Goal: Information Seeking & Learning: Compare options

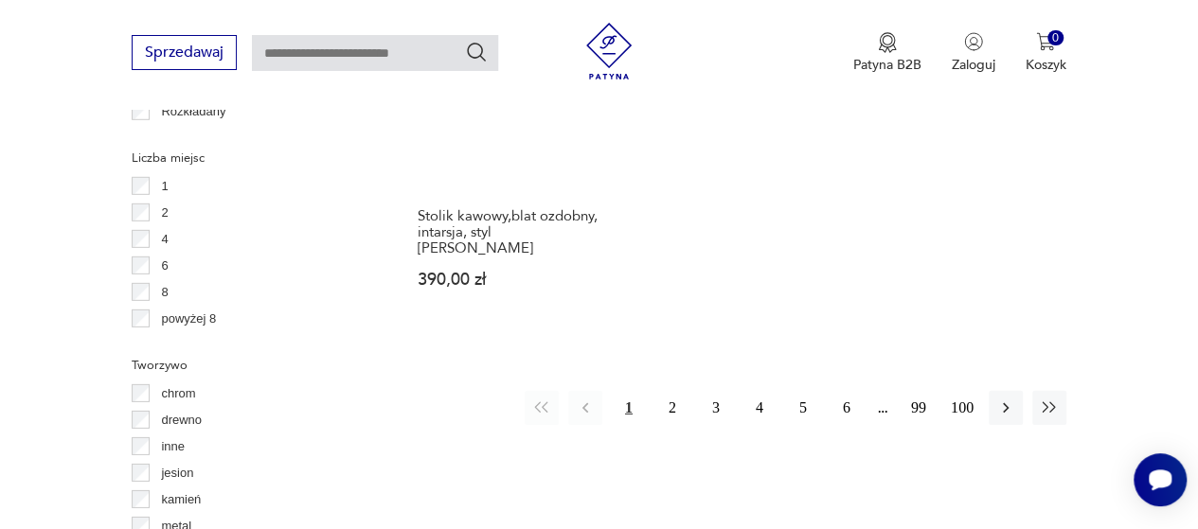
scroll to position [2740, 0]
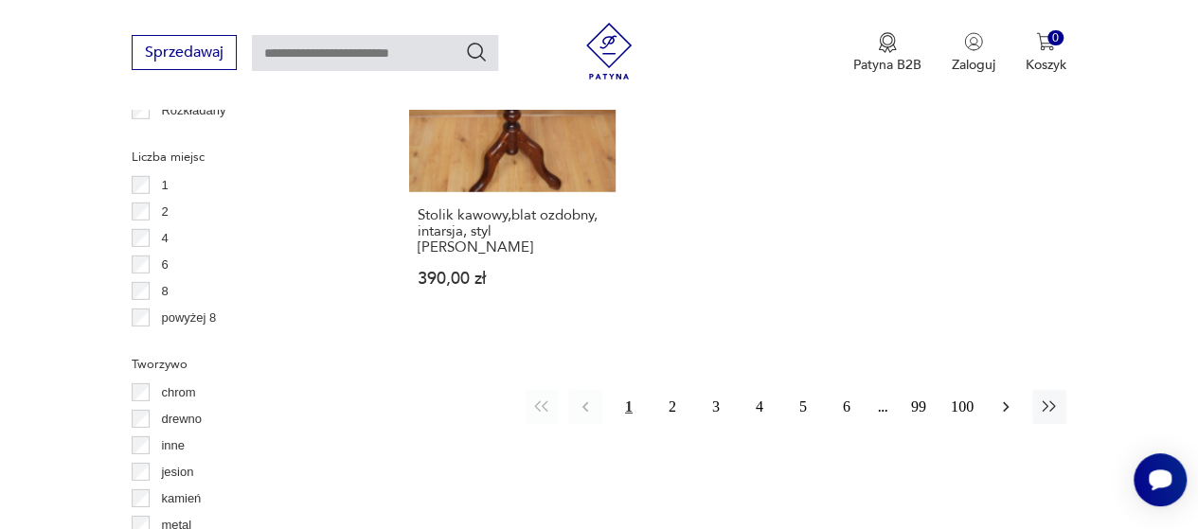
click at [993, 390] on button "button" at bounding box center [1006, 407] width 34 height 34
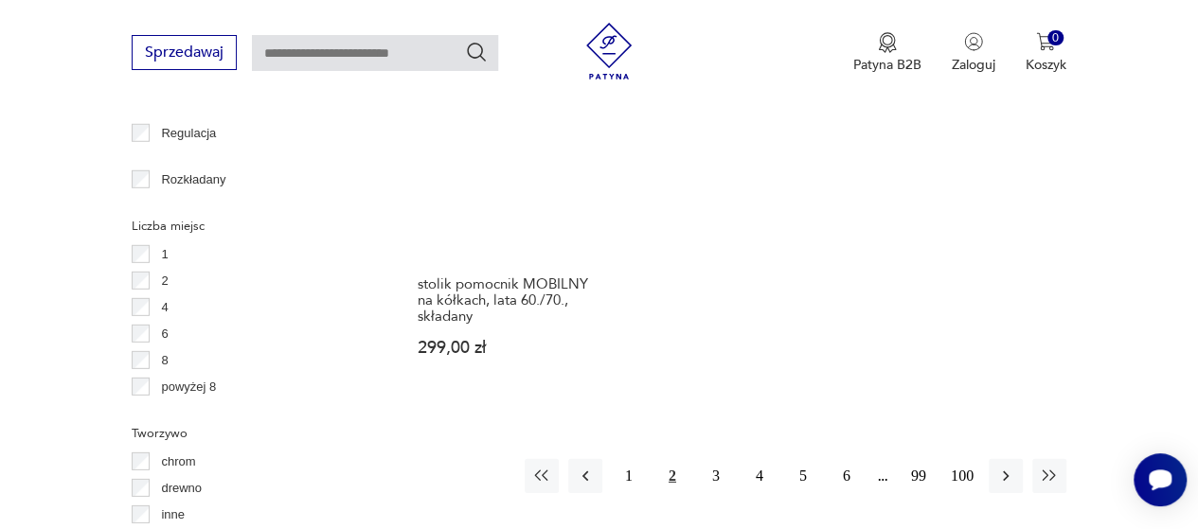
scroll to position [2673, 0]
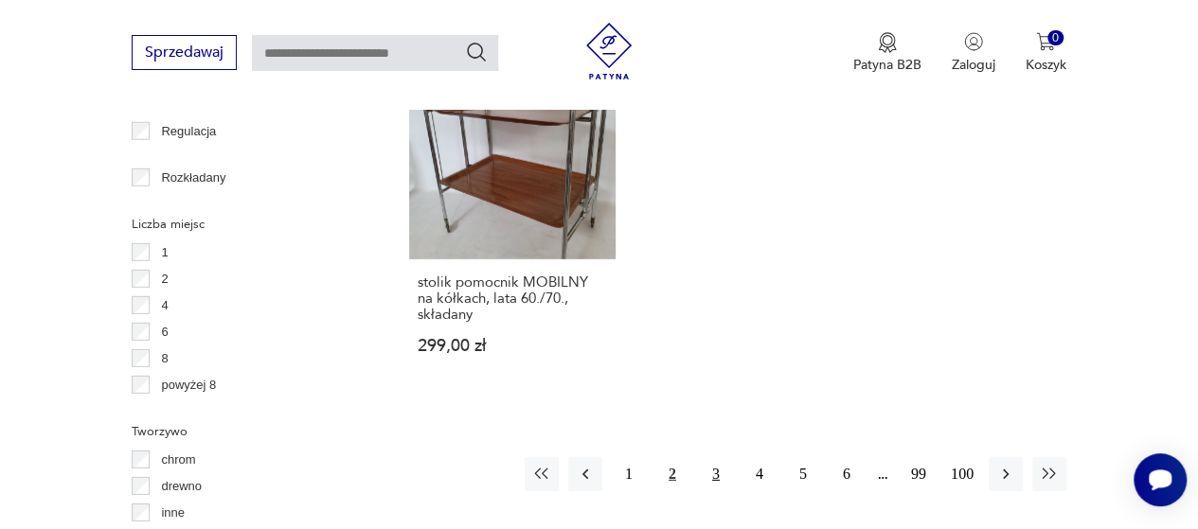
click at [714, 457] on button "3" at bounding box center [716, 474] width 34 height 34
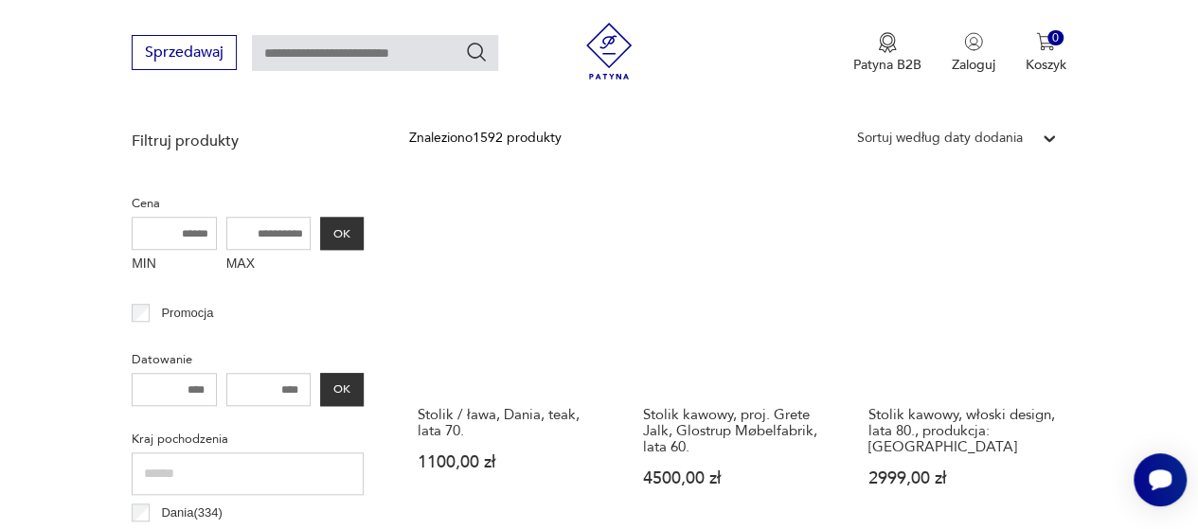
scroll to position [676, 0]
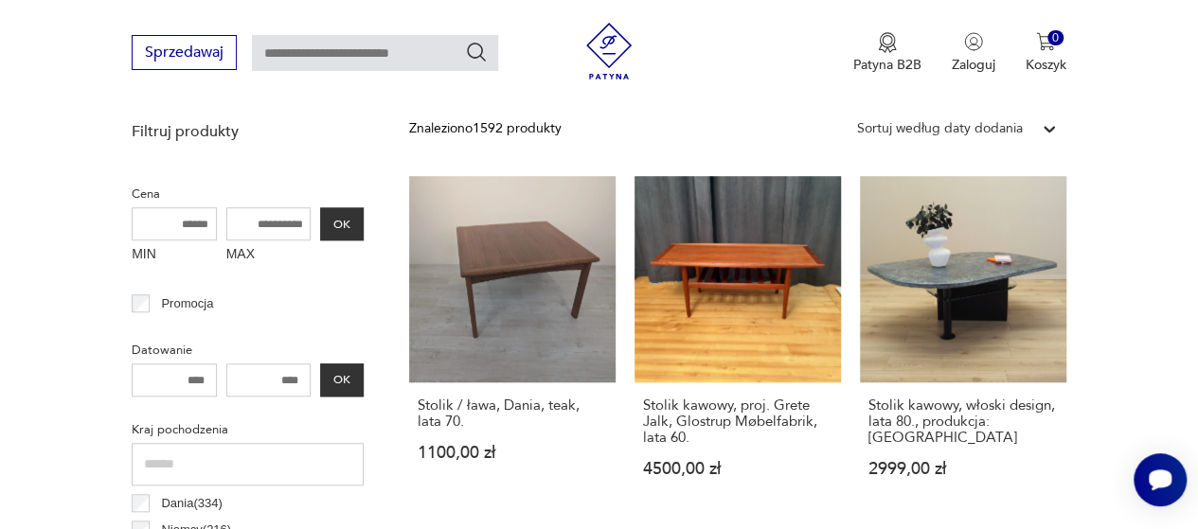
click at [269, 230] on input "MAX" at bounding box center [268, 223] width 85 height 33
type input "***"
click at [336, 220] on button "OK" at bounding box center [342, 223] width 44 height 33
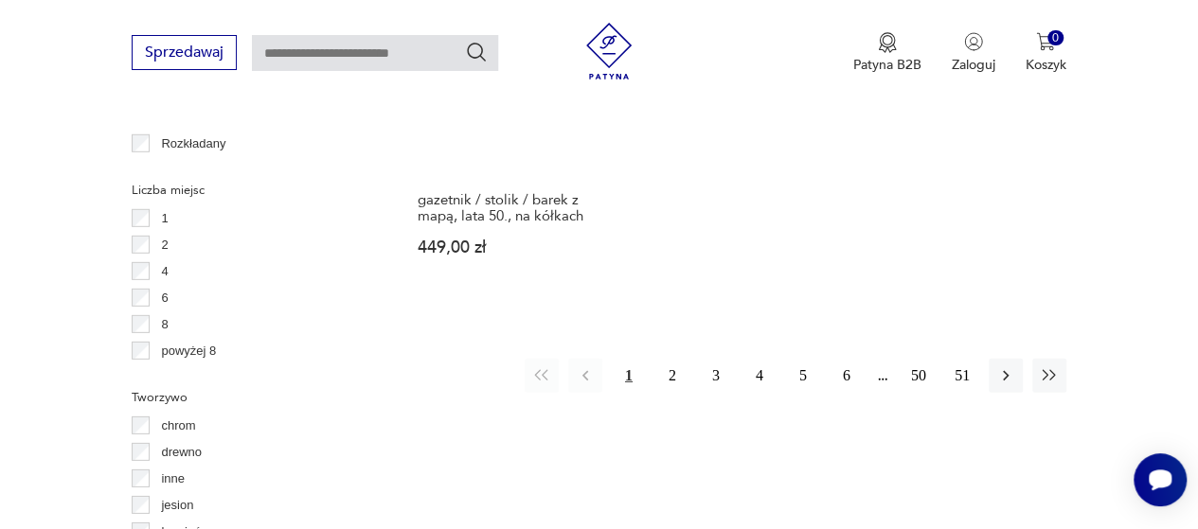
scroll to position [2711, 0]
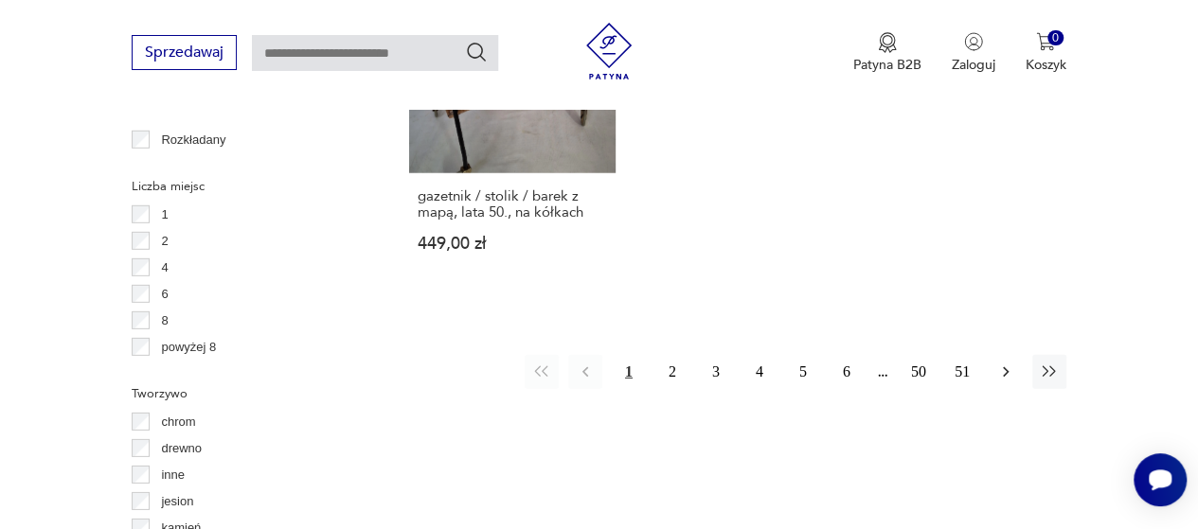
click at [998, 363] on icon "button" at bounding box center [1005, 372] width 19 height 19
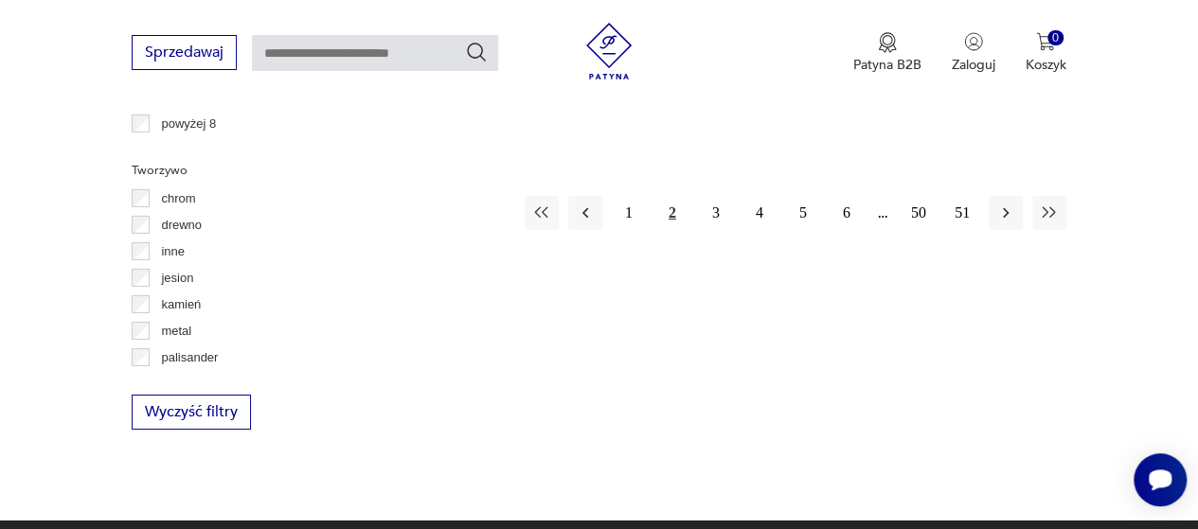
scroll to position [2944, 0]
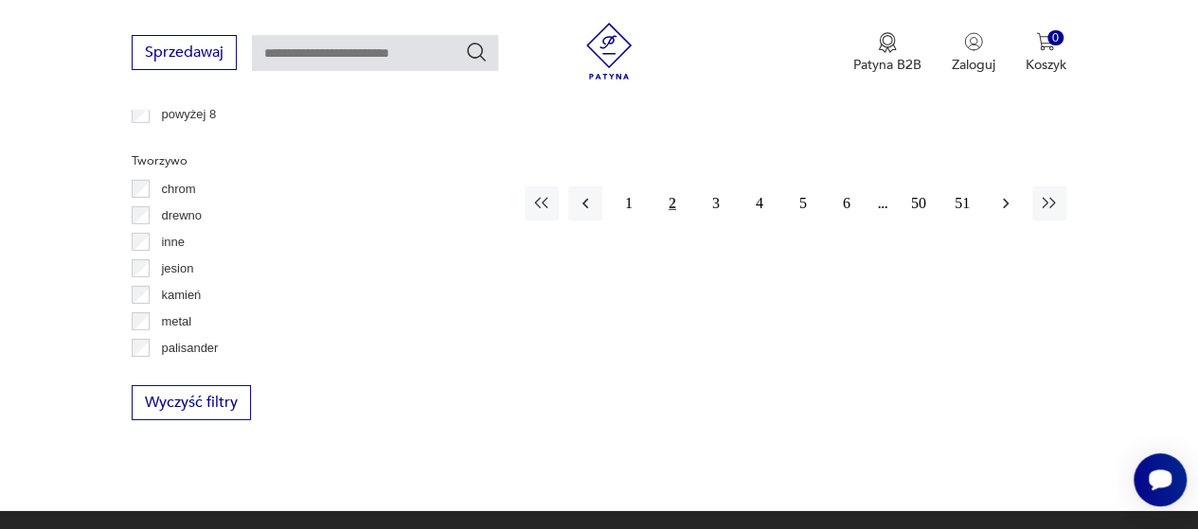
click at [1004, 194] on icon "button" at bounding box center [1005, 203] width 19 height 19
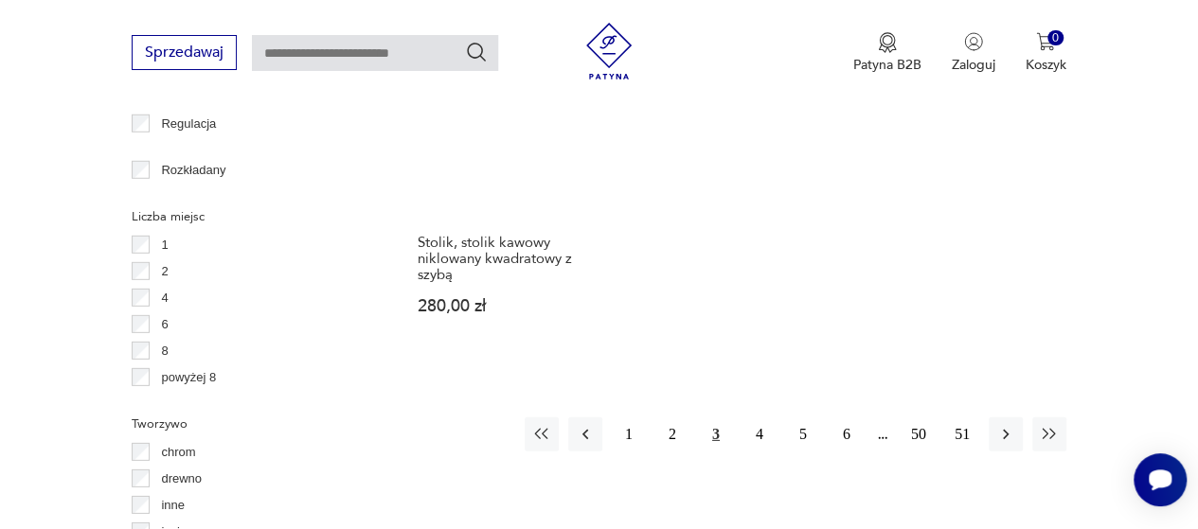
scroll to position [2682, 0]
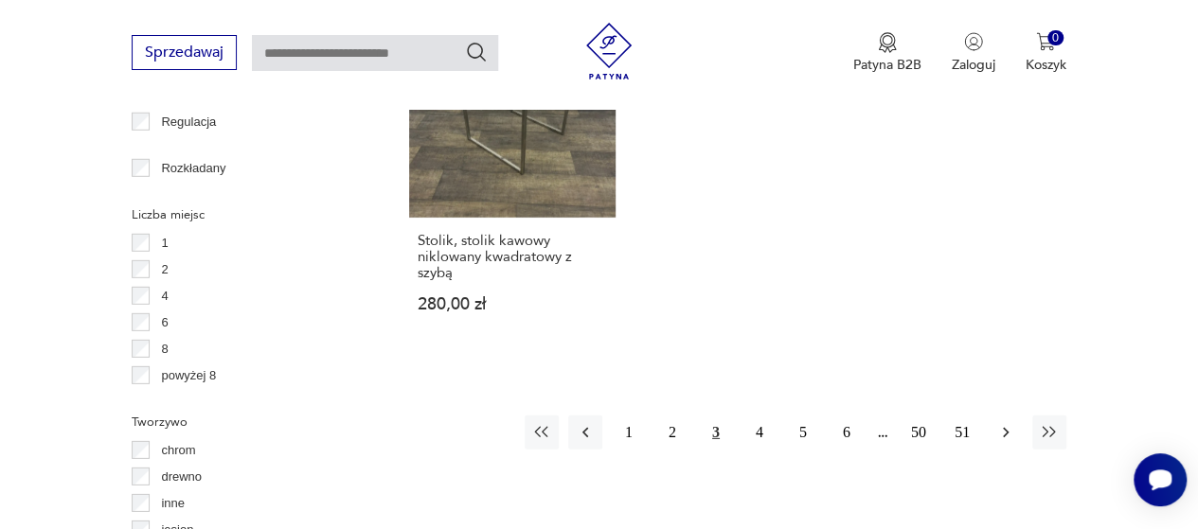
click at [1012, 431] on icon "button" at bounding box center [1005, 432] width 19 height 19
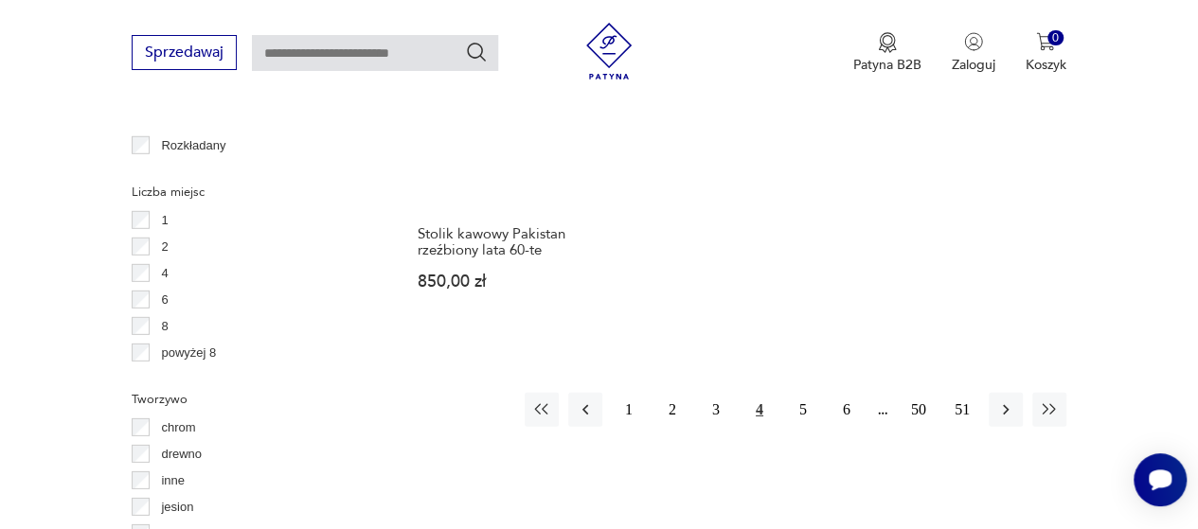
scroll to position [2705, 0]
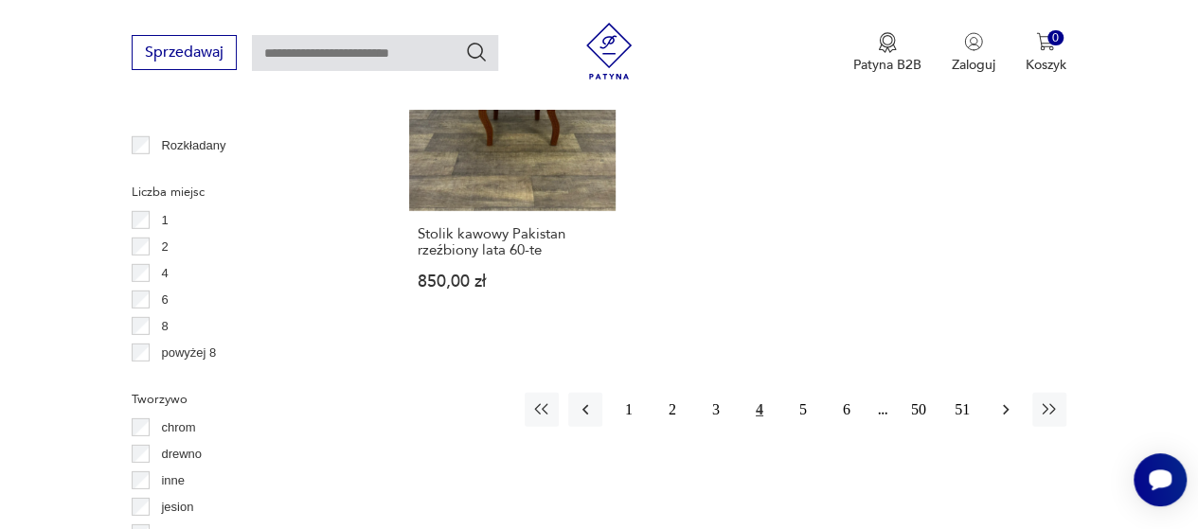
click at [1009, 401] on icon "button" at bounding box center [1005, 410] width 19 height 19
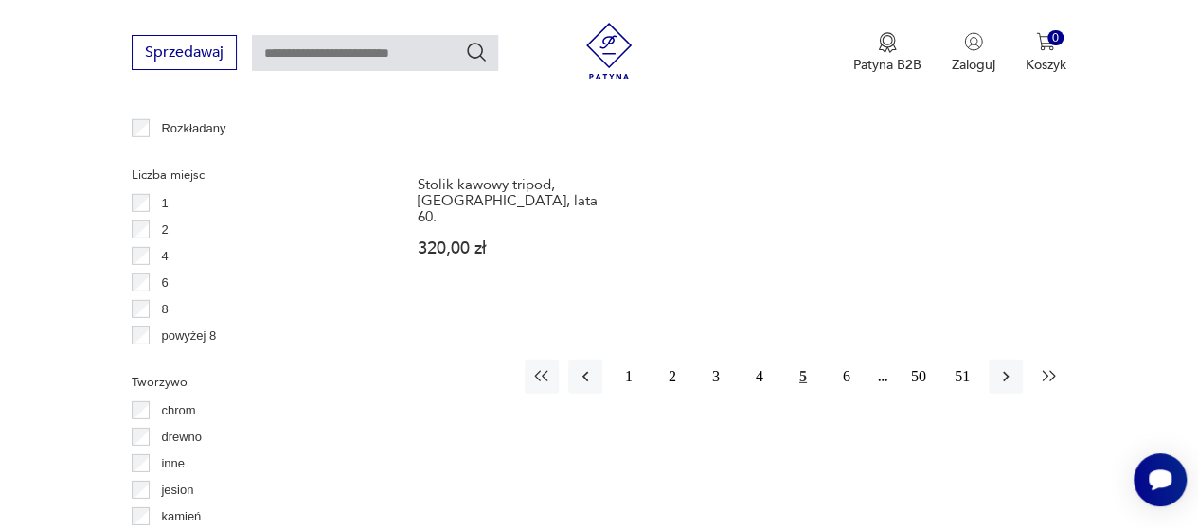
scroll to position [2722, 0]
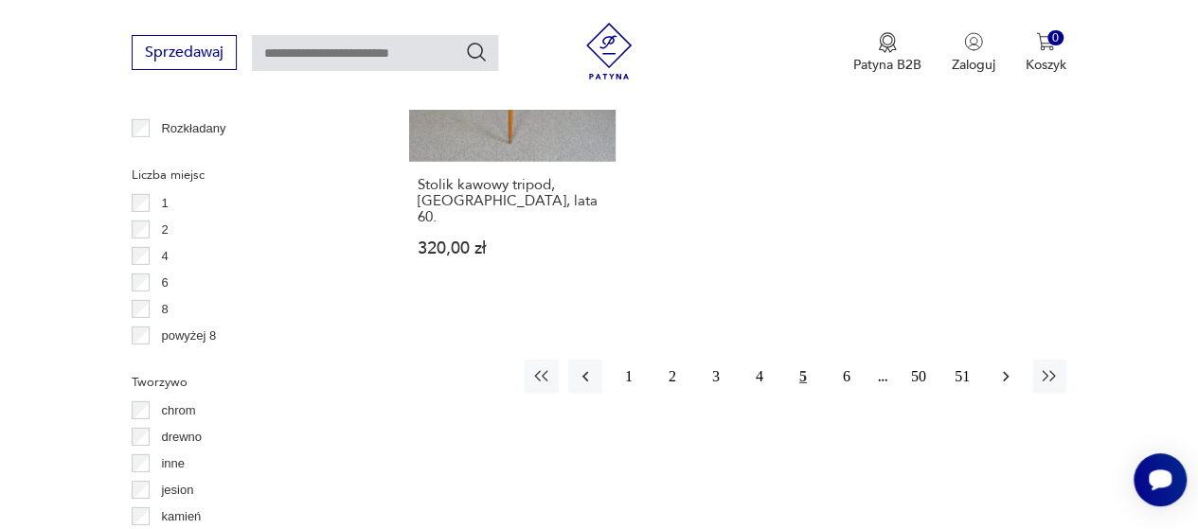
click at [1008, 360] on button "button" at bounding box center [1006, 377] width 34 height 34
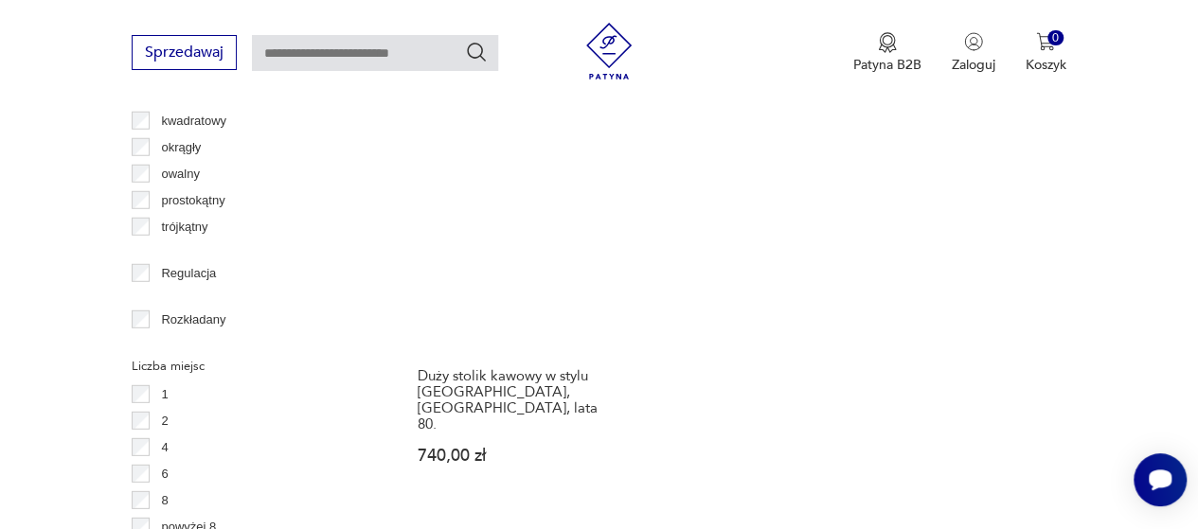
scroll to position [2813, 0]
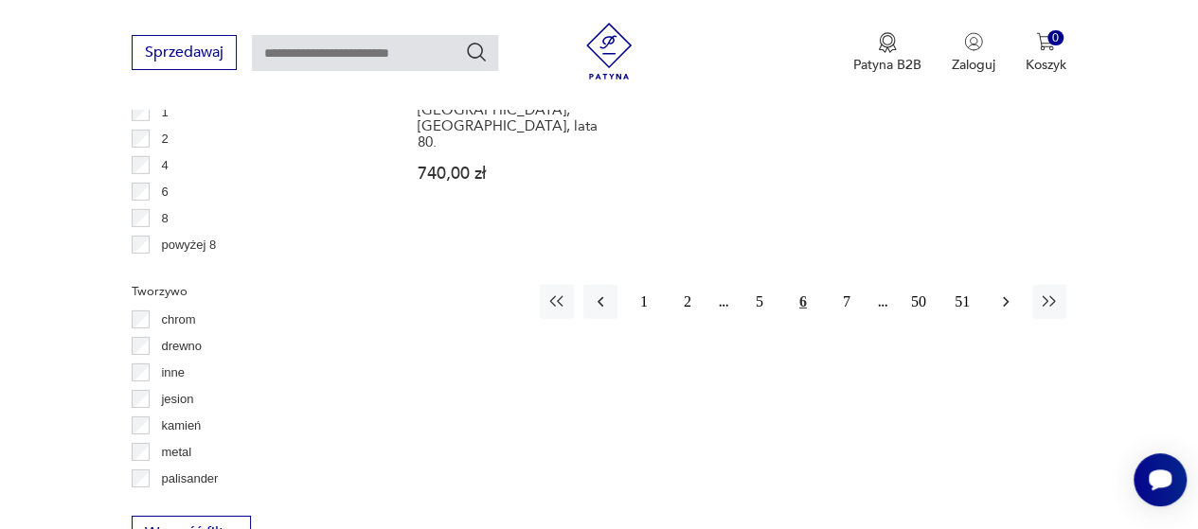
click at [1010, 285] on button "button" at bounding box center [1006, 302] width 34 height 34
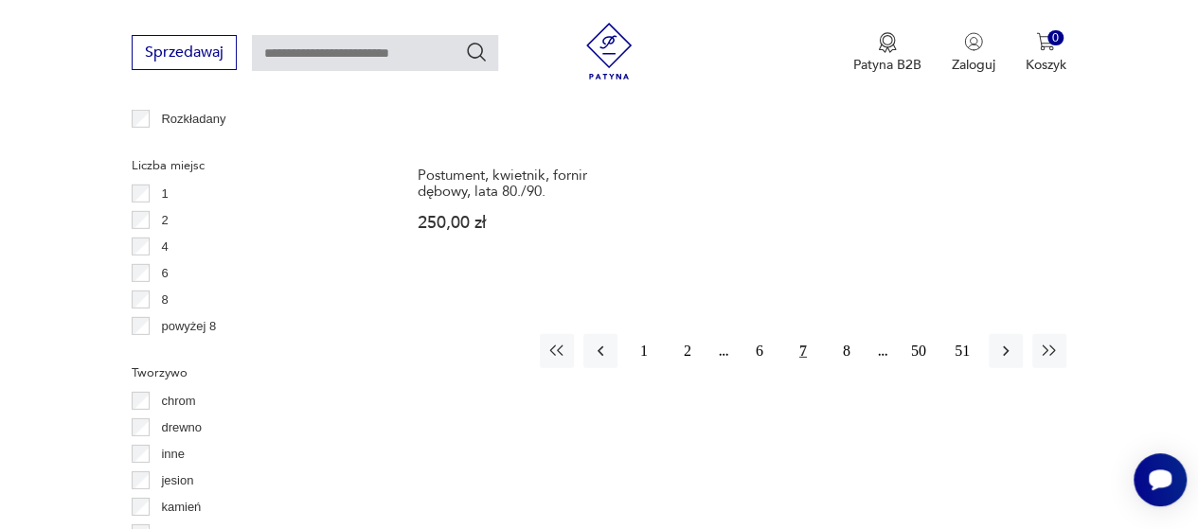
scroll to position [2737, 0]
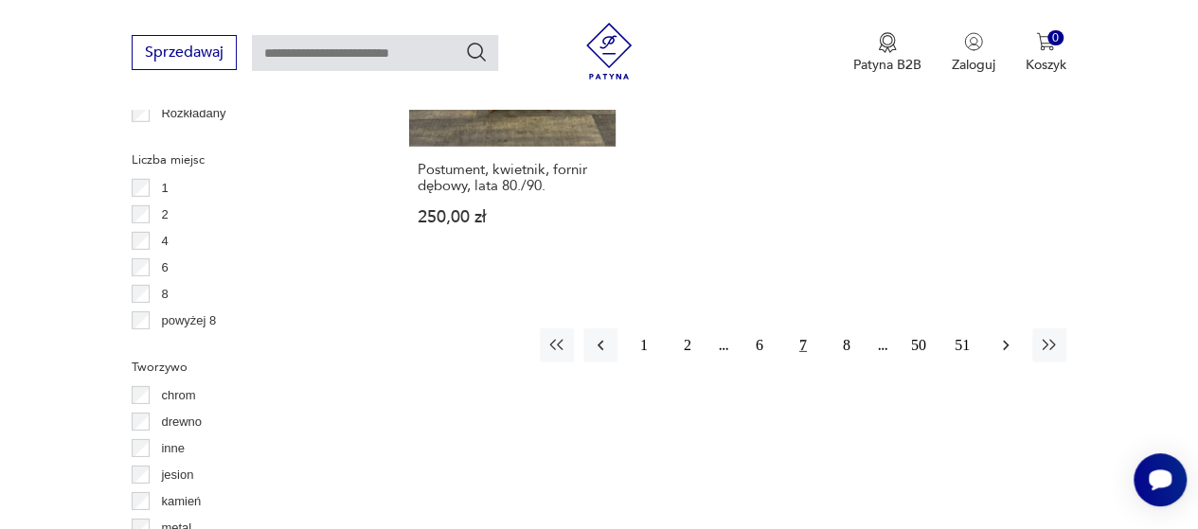
click at [1013, 336] on icon "button" at bounding box center [1005, 345] width 19 height 19
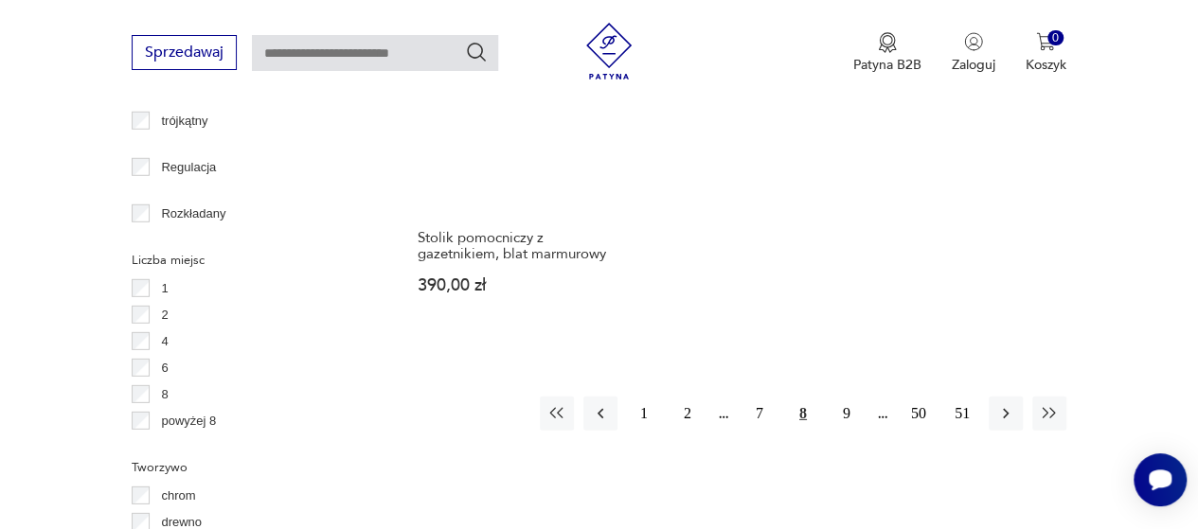
scroll to position [2650, 0]
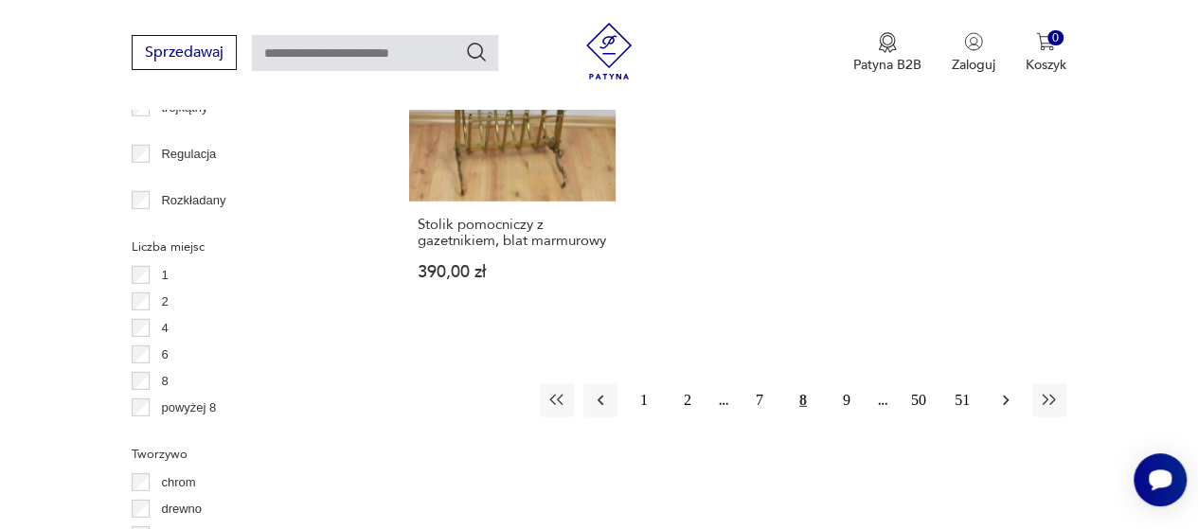
click at [1000, 403] on icon "button" at bounding box center [1005, 400] width 19 height 19
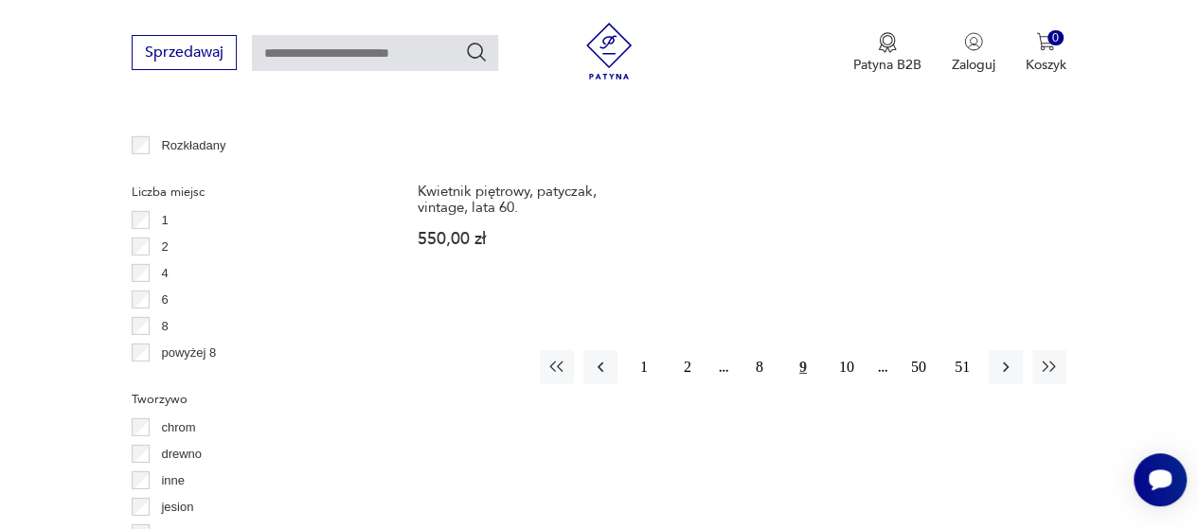
scroll to position [2711, 0]
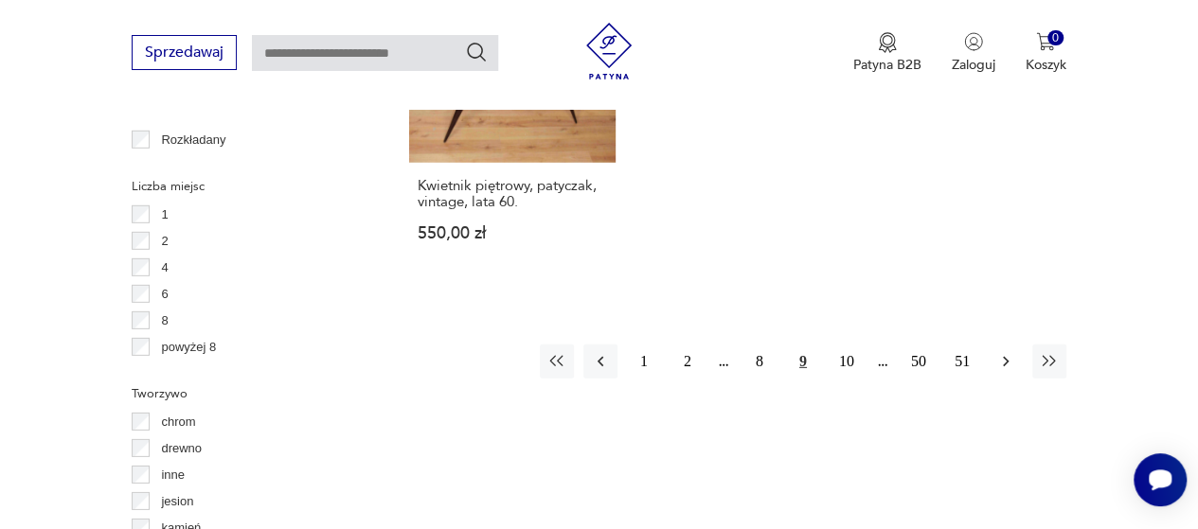
click at [996, 357] on button "button" at bounding box center [1006, 362] width 34 height 34
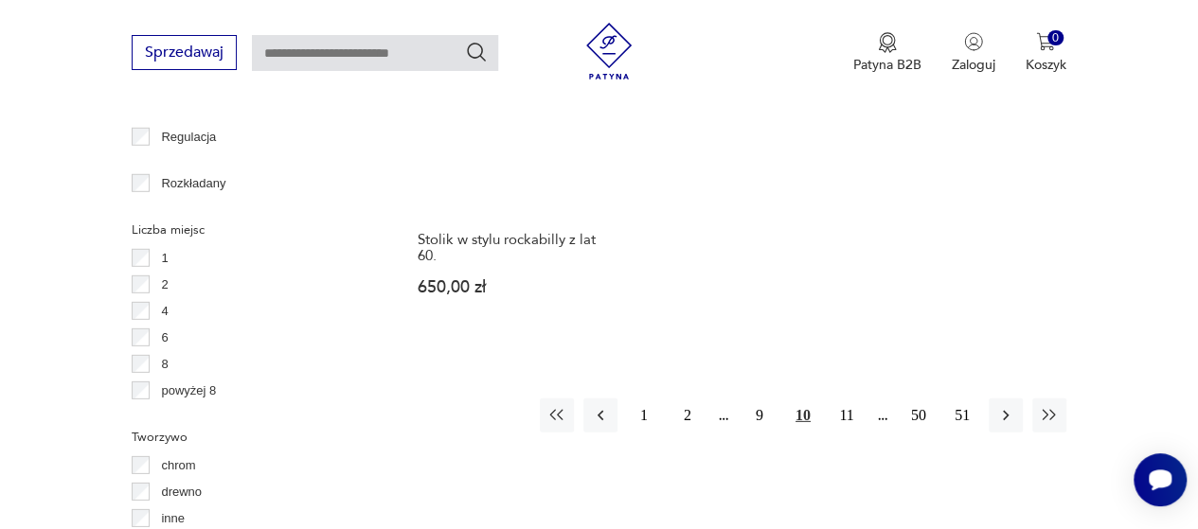
scroll to position [2669, 0]
click at [1013, 404] on icon "button" at bounding box center [1005, 413] width 19 height 19
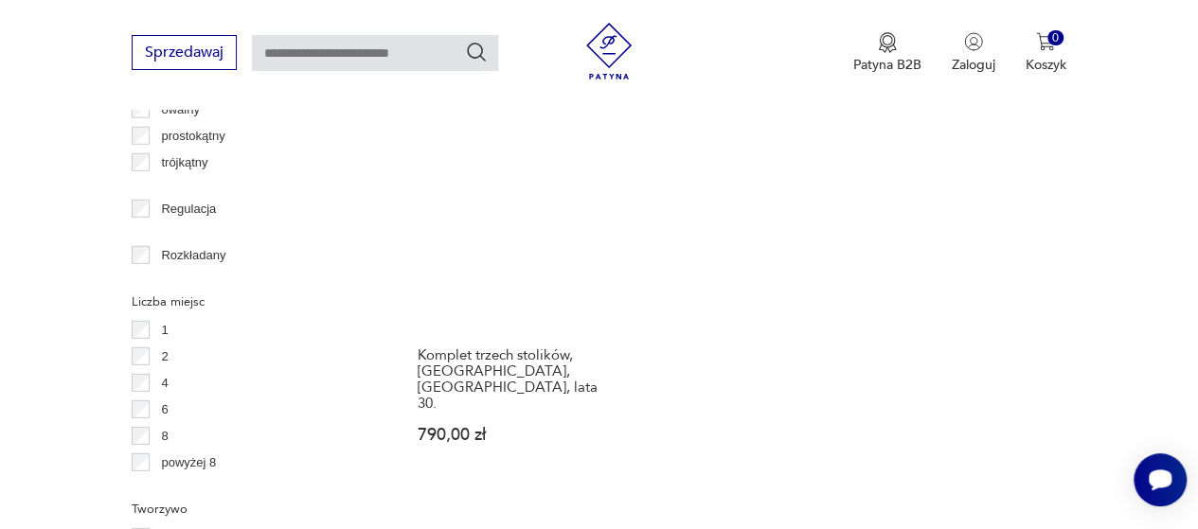
scroll to position [2608, 0]
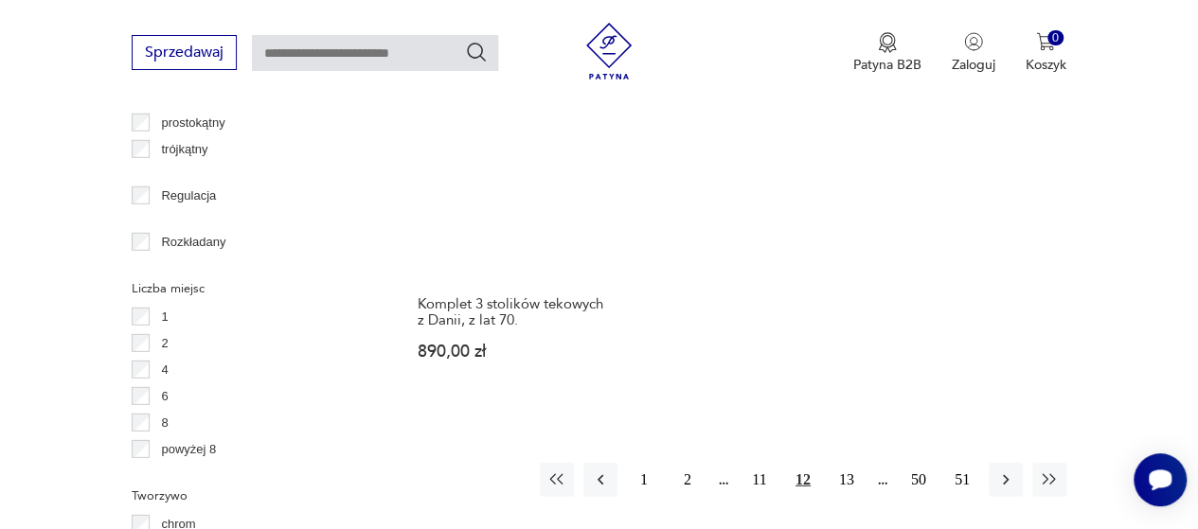
scroll to position [2614, 0]
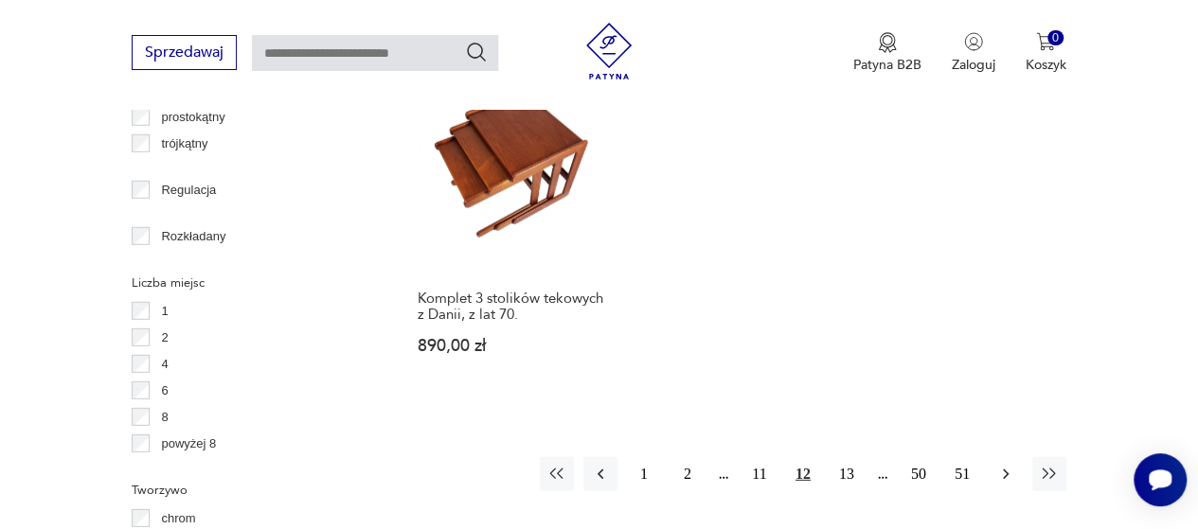
click at [997, 457] on button "button" at bounding box center [1006, 474] width 34 height 34
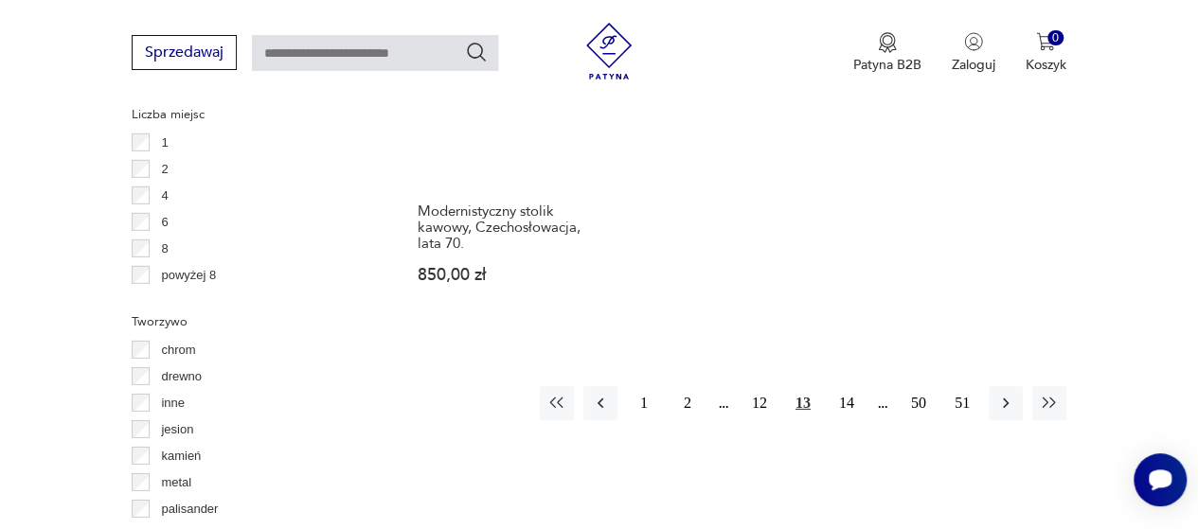
scroll to position [2785, 0]
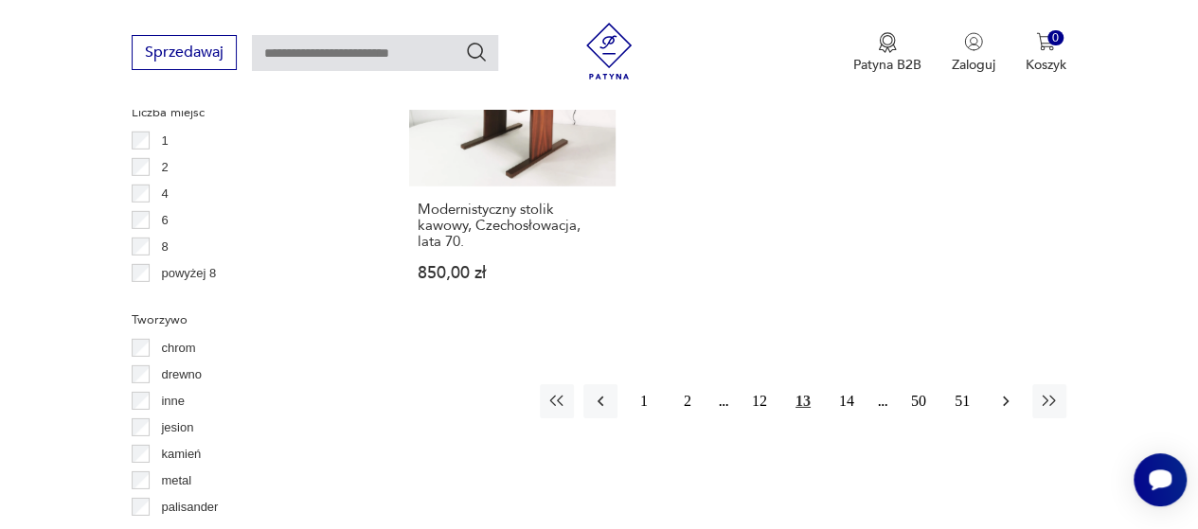
click at [999, 392] on icon "button" at bounding box center [1005, 401] width 19 height 19
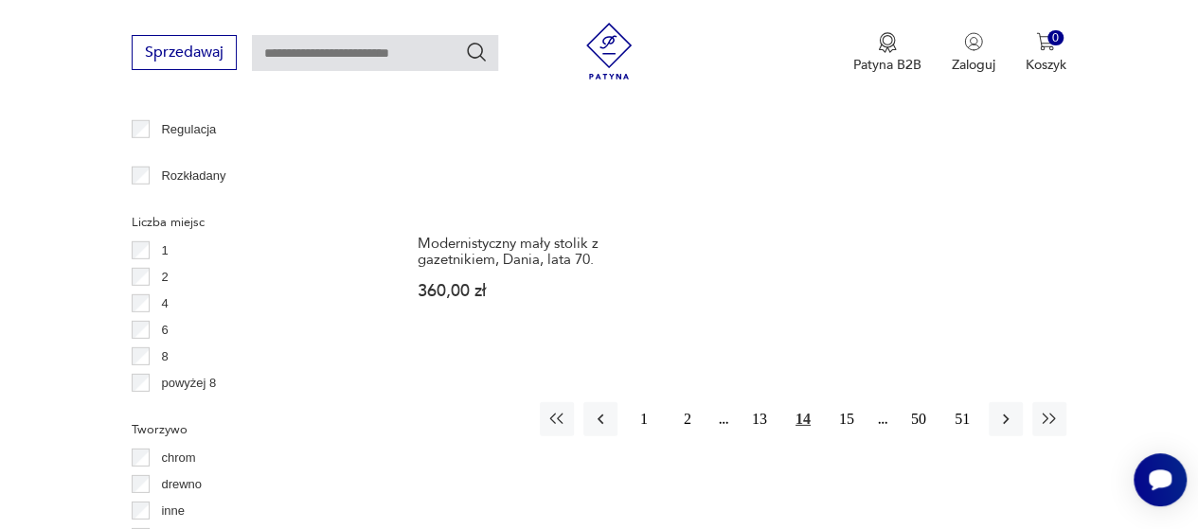
scroll to position [2677, 0]
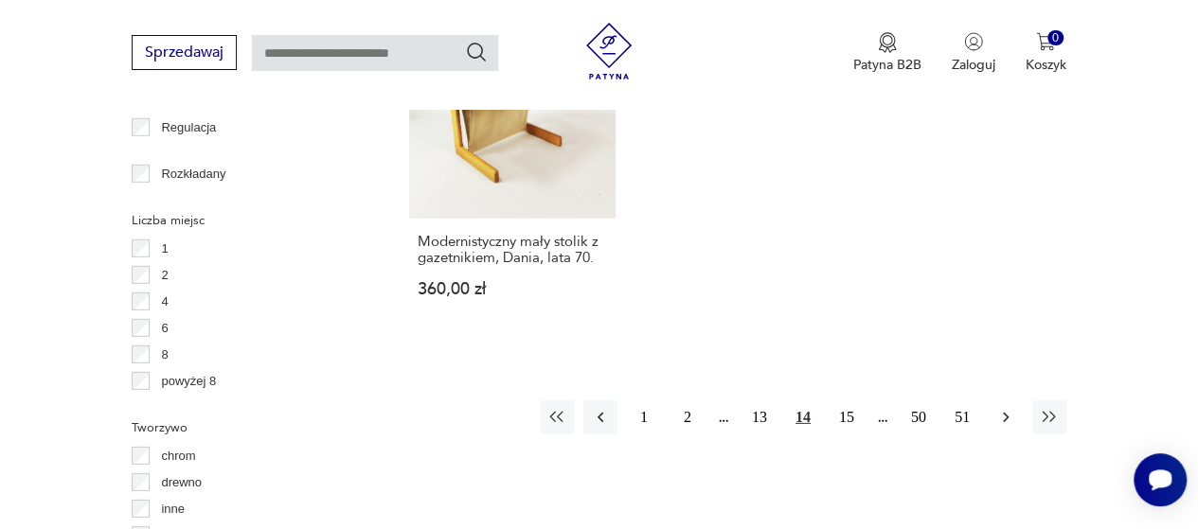
click at [1008, 408] on icon "button" at bounding box center [1005, 417] width 19 height 19
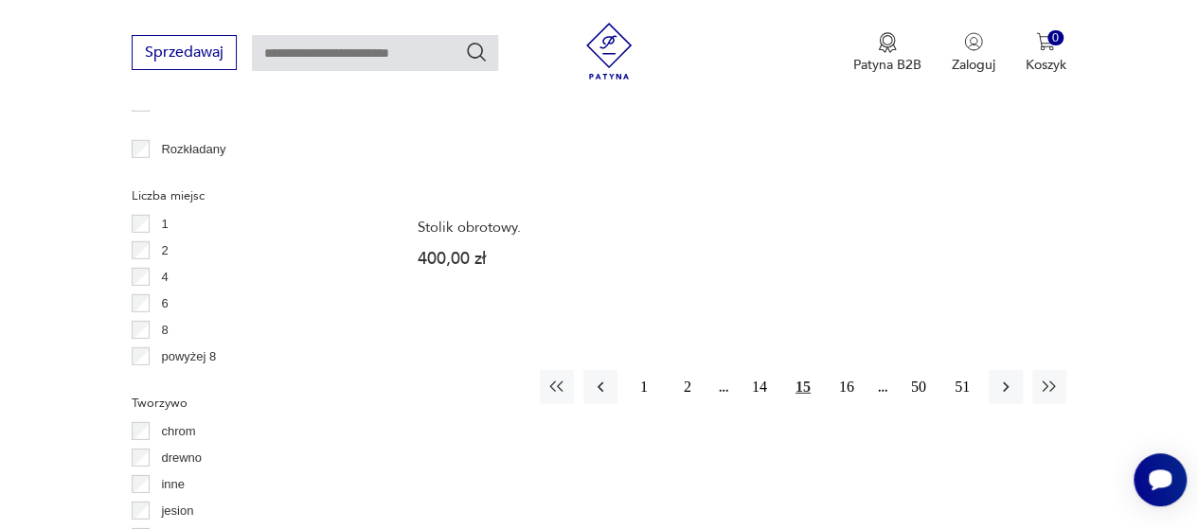
scroll to position [2701, 0]
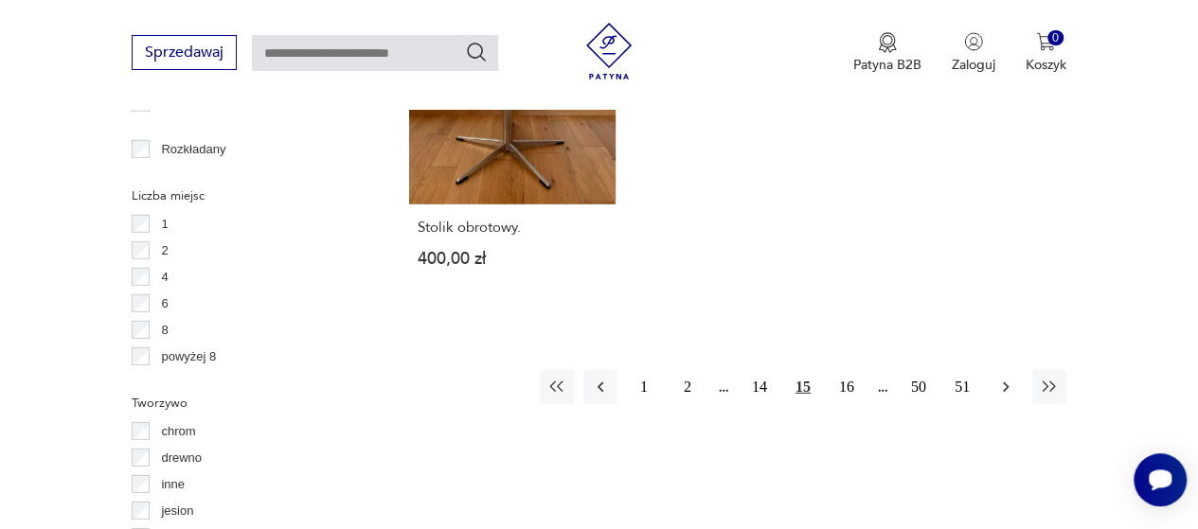
click at [1010, 378] on icon "button" at bounding box center [1005, 387] width 19 height 19
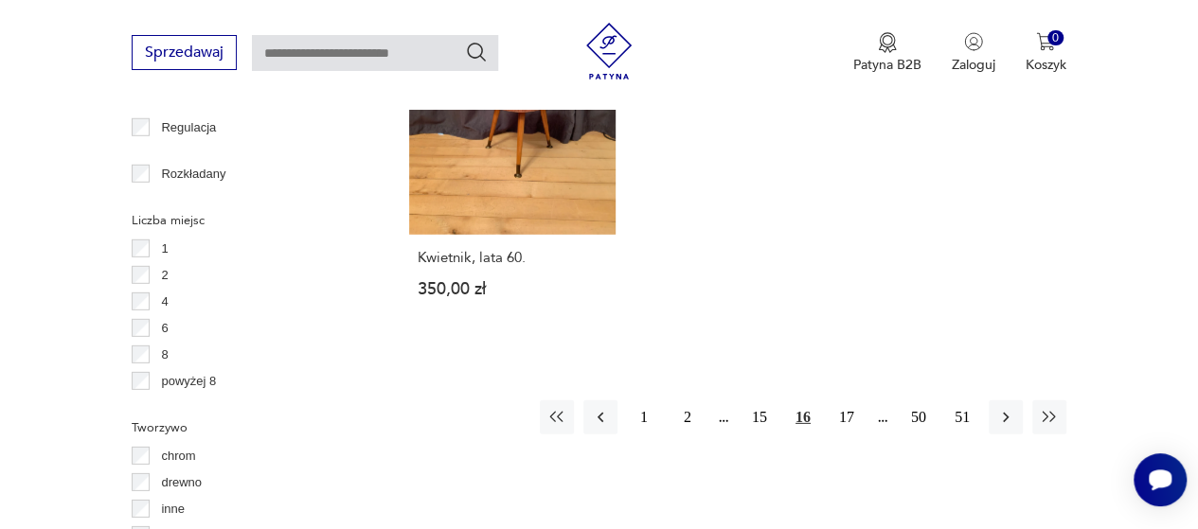
scroll to position [2682, 0]
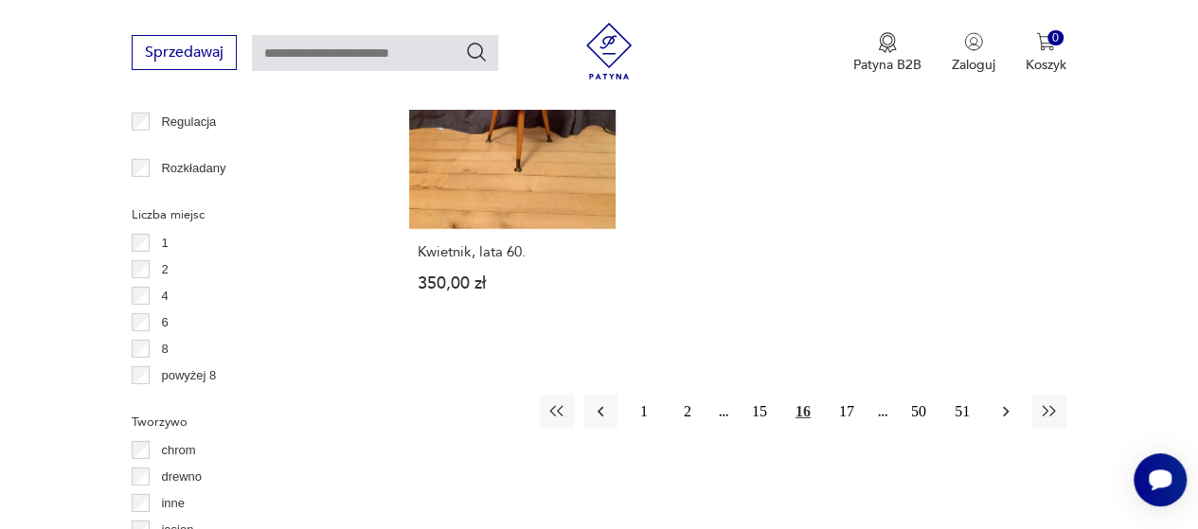
click at [1010, 403] on icon "button" at bounding box center [1005, 412] width 19 height 19
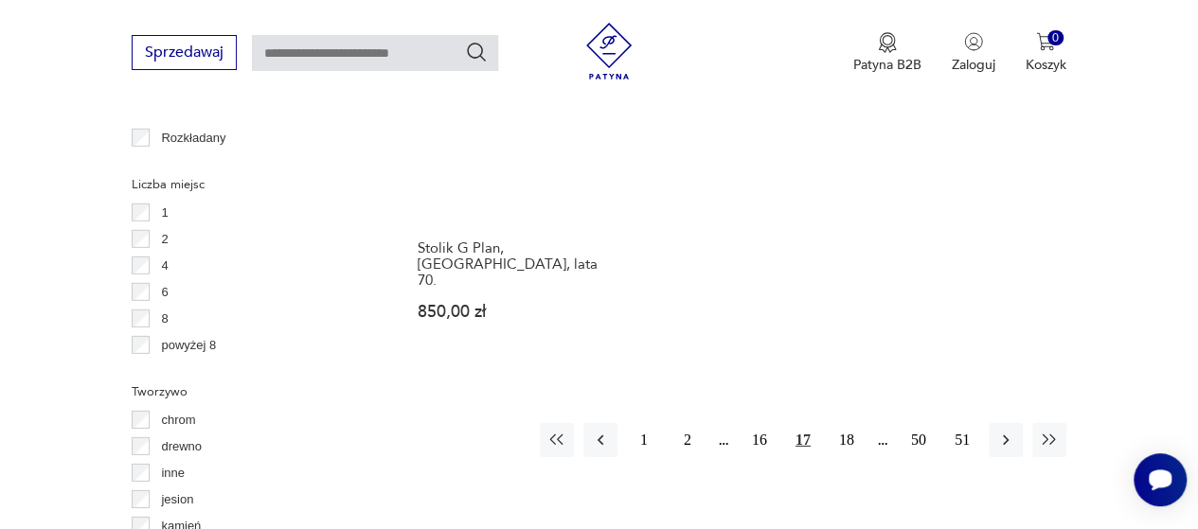
scroll to position [2718, 0]
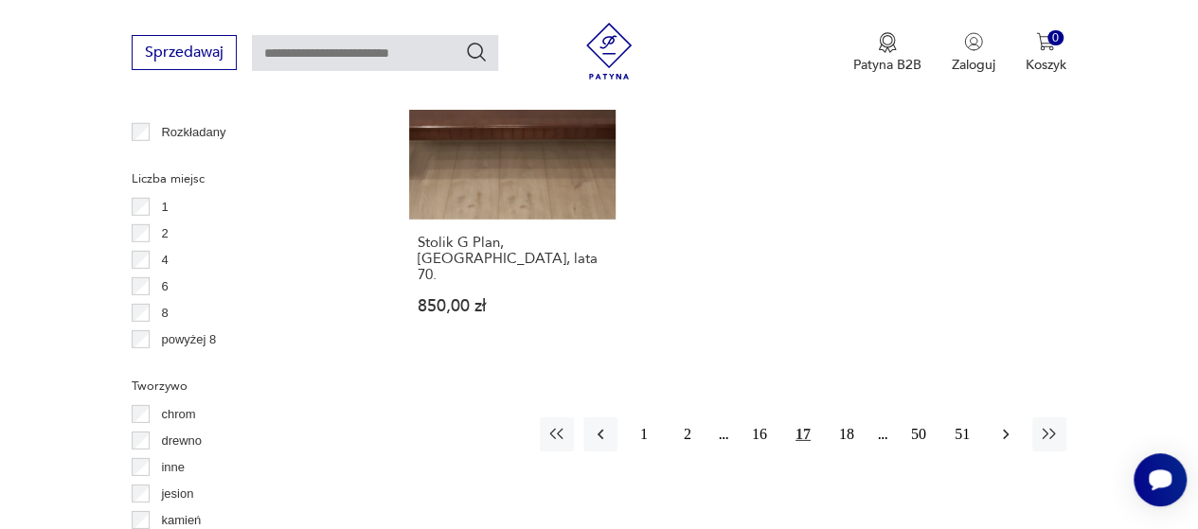
click at [1010, 425] on icon "button" at bounding box center [1005, 434] width 19 height 19
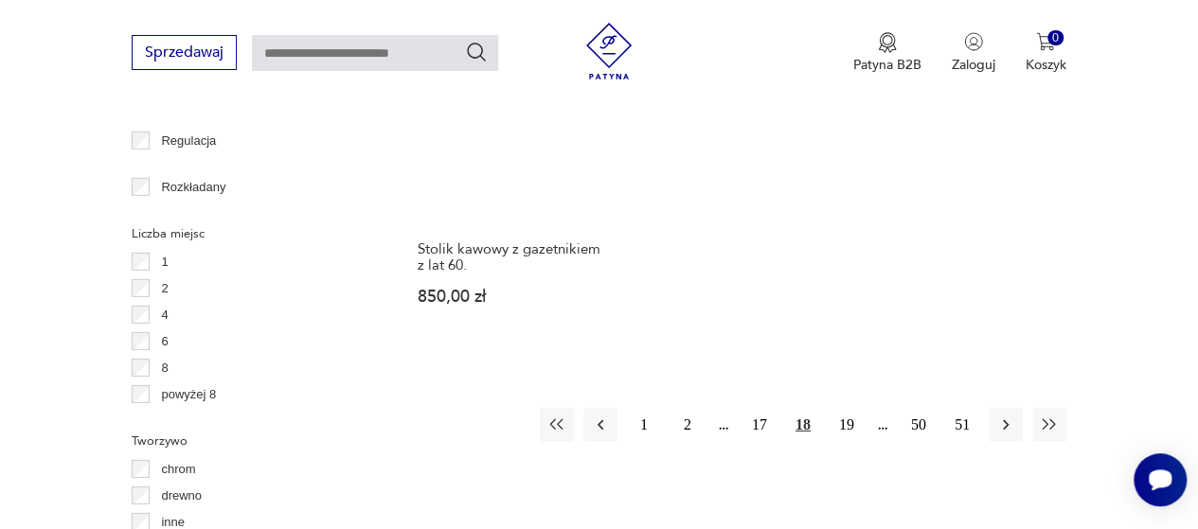
scroll to position [2677, 0]
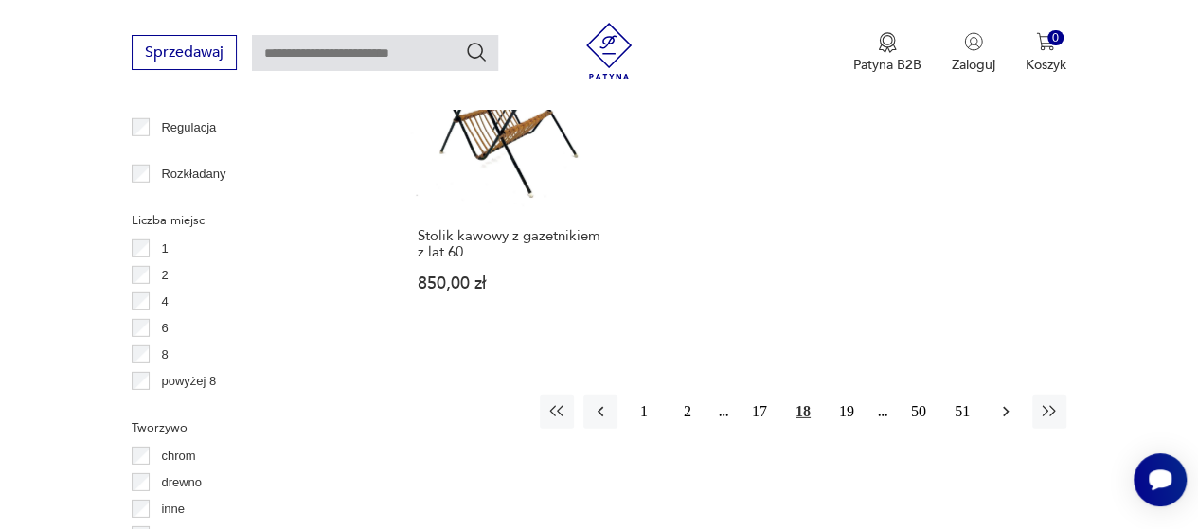
click at [998, 397] on button "button" at bounding box center [1006, 412] width 34 height 34
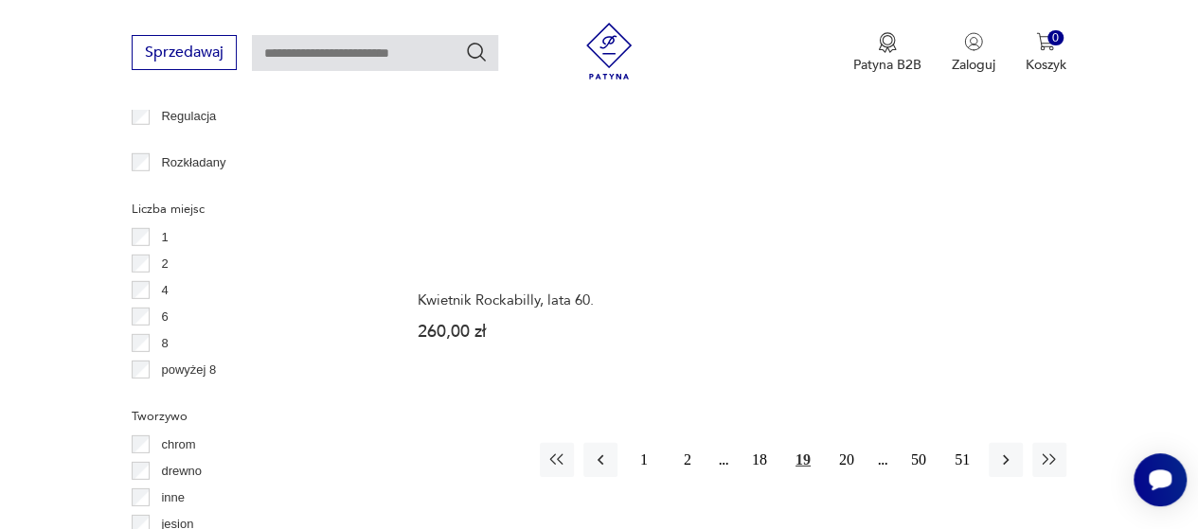
scroll to position [2696, 0]
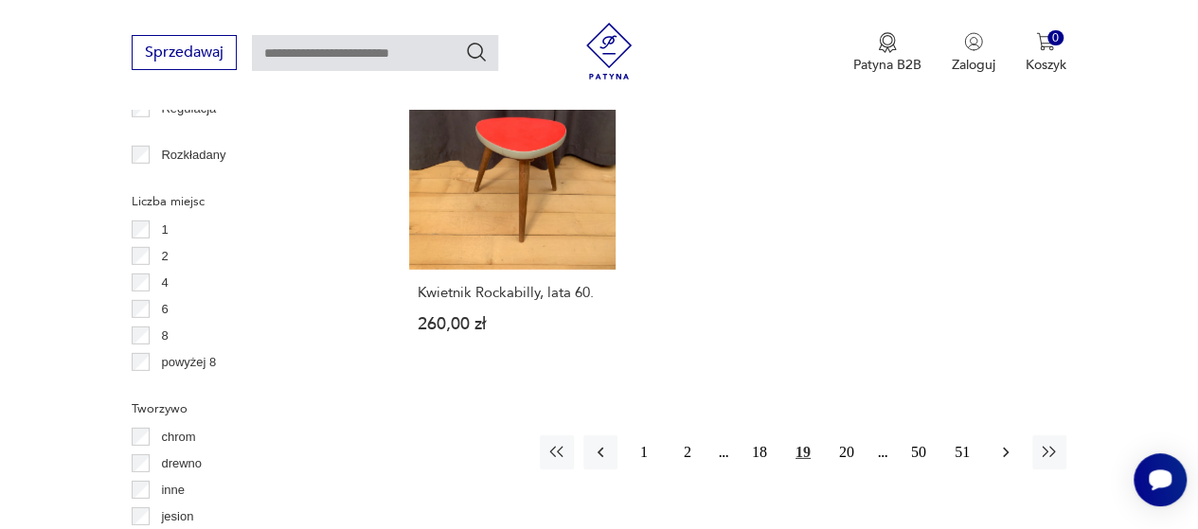
click at [1007, 448] on icon "button" at bounding box center [1006, 453] width 6 height 10
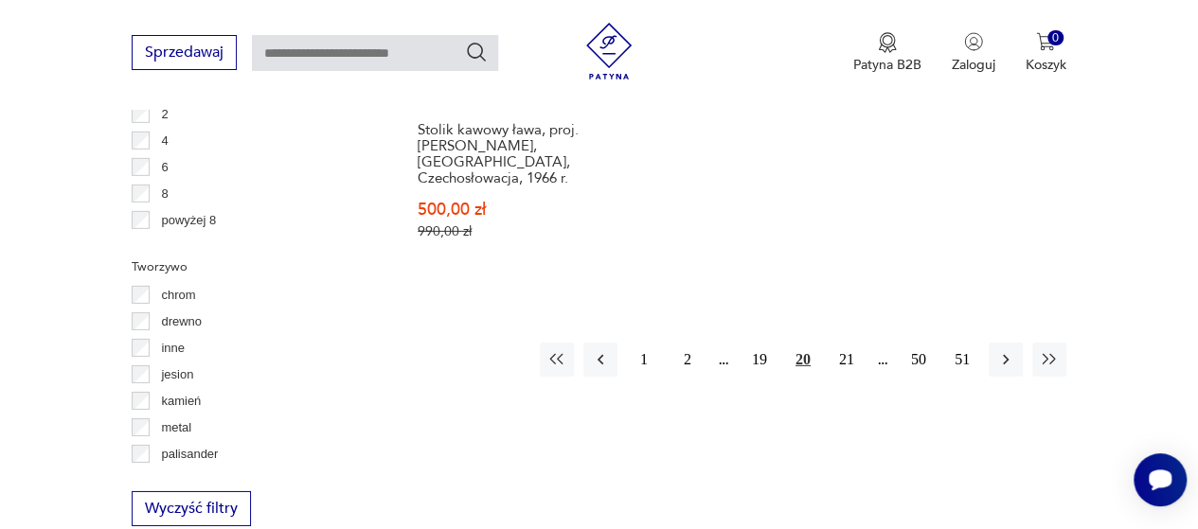
scroll to position [2840, 0]
click at [1012, 349] on icon "button" at bounding box center [1005, 358] width 19 height 19
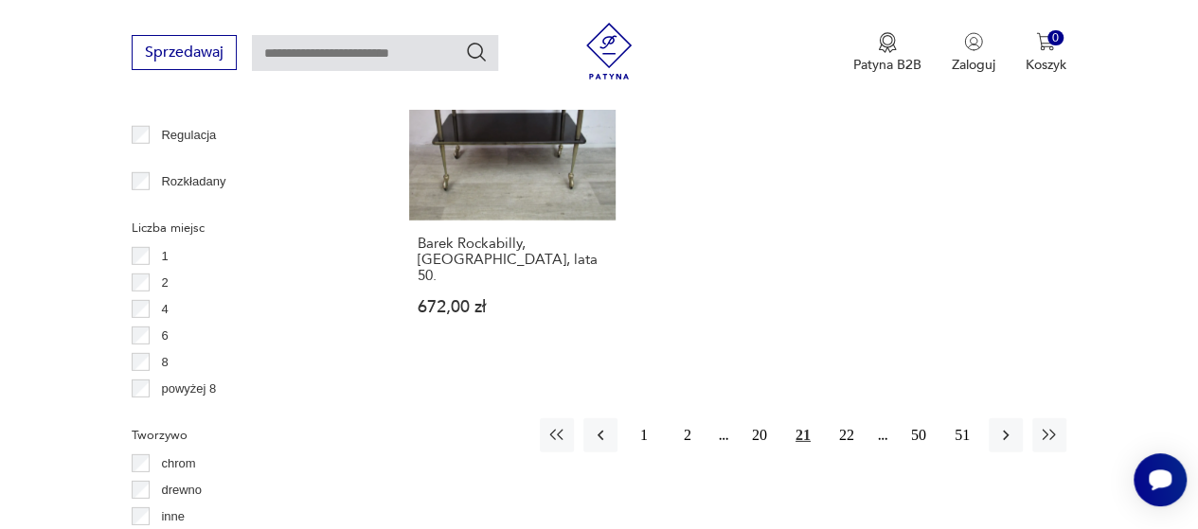
scroll to position [2690, 0]
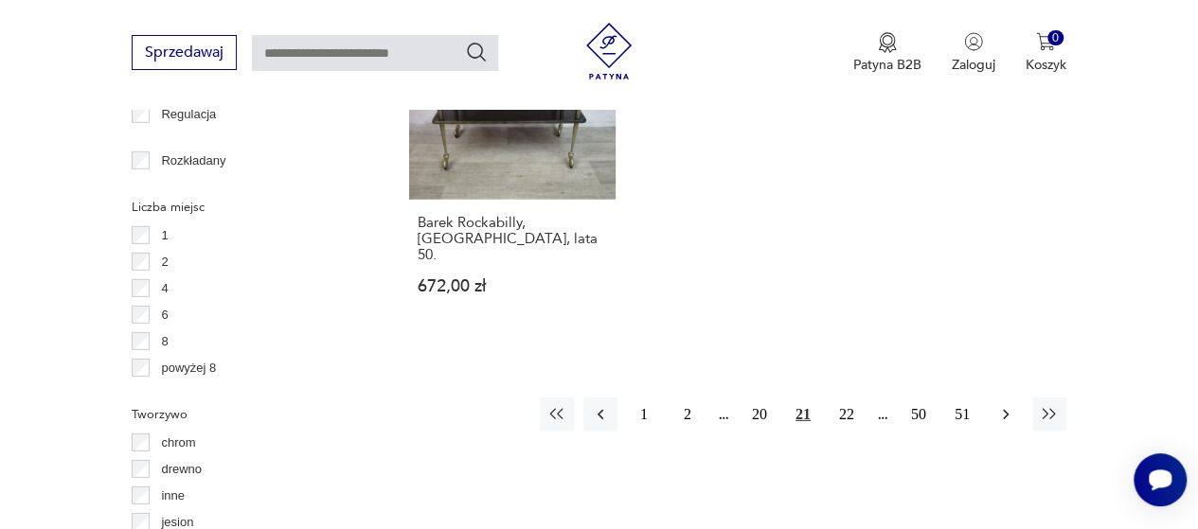
click at [999, 405] on icon "button" at bounding box center [1005, 414] width 19 height 19
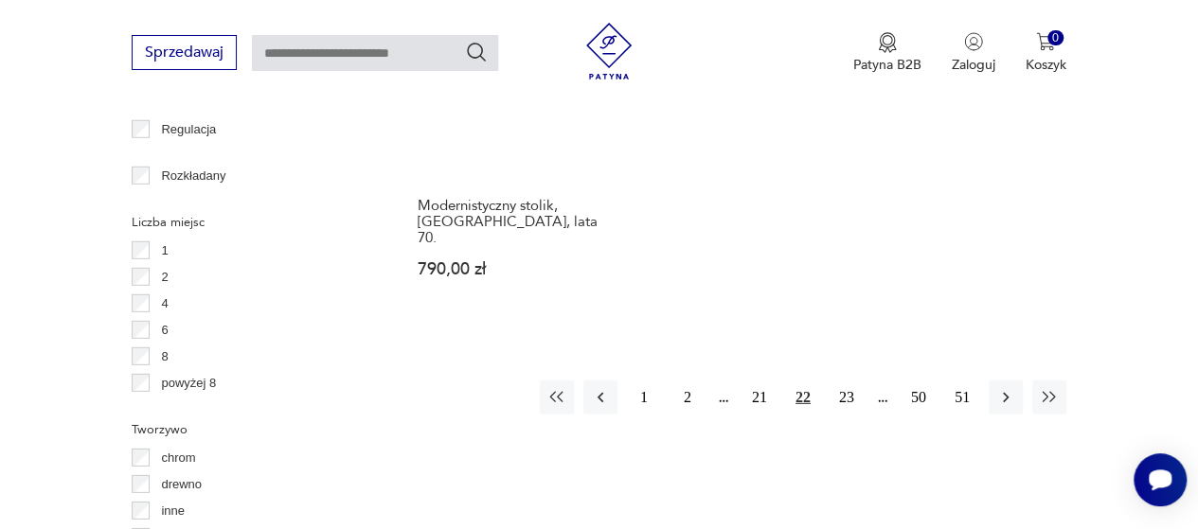
scroll to position [2741, 0]
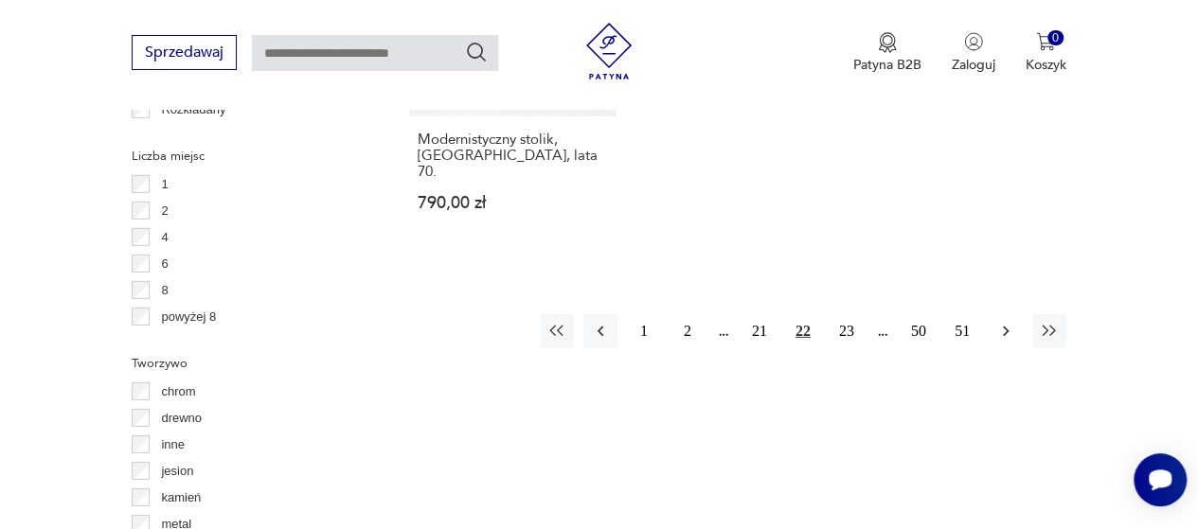
click at [999, 314] on button "button" at bounding box center [1006, 331] width 34 height 34
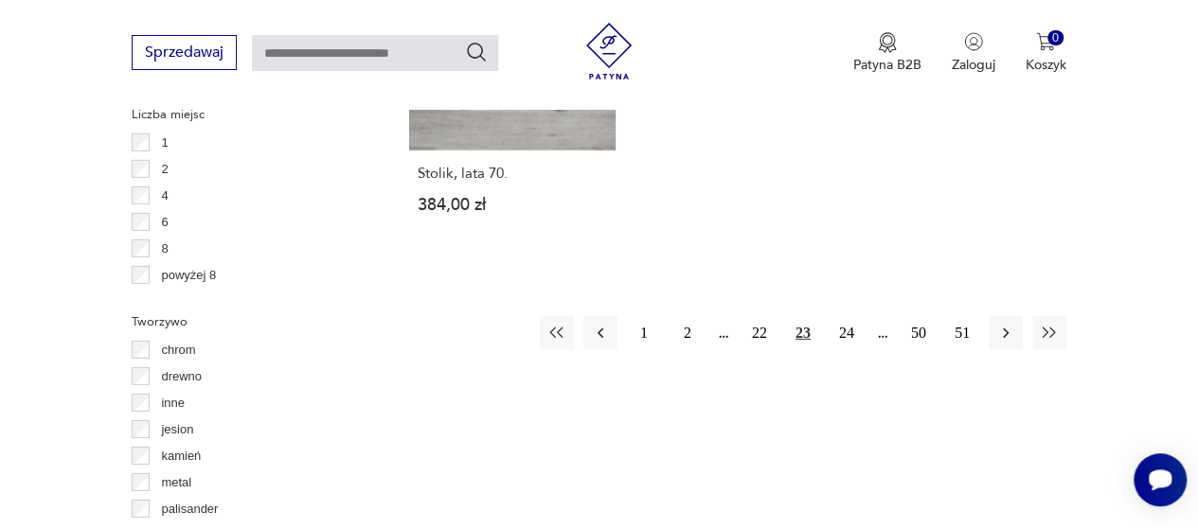
scroll to position [2783, 0]
click at [1009, 316] on button "button" at bounding box center [1006, 333] width 34 height 34
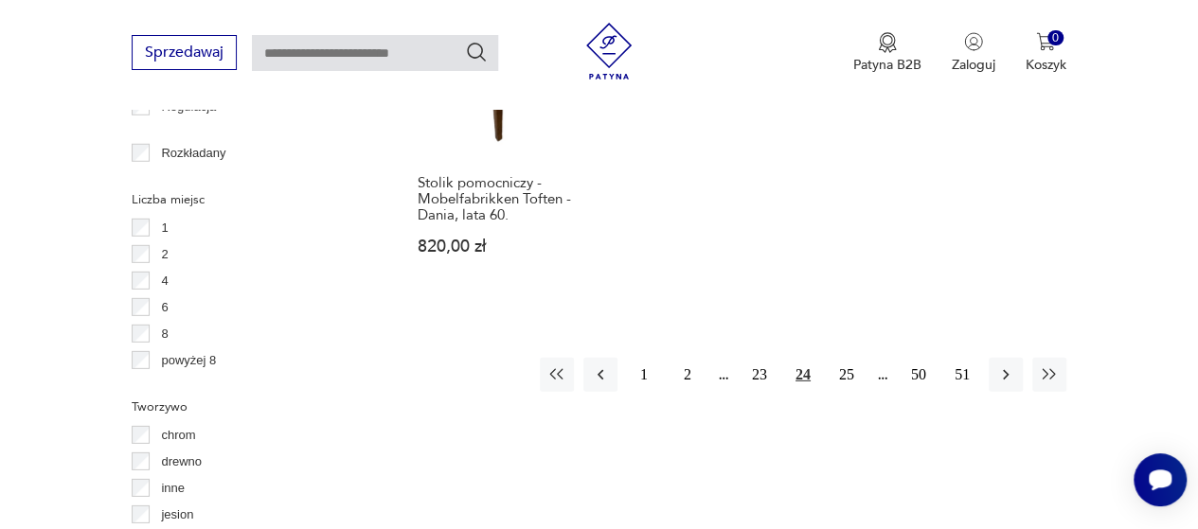
scroll to position [2703, 0]
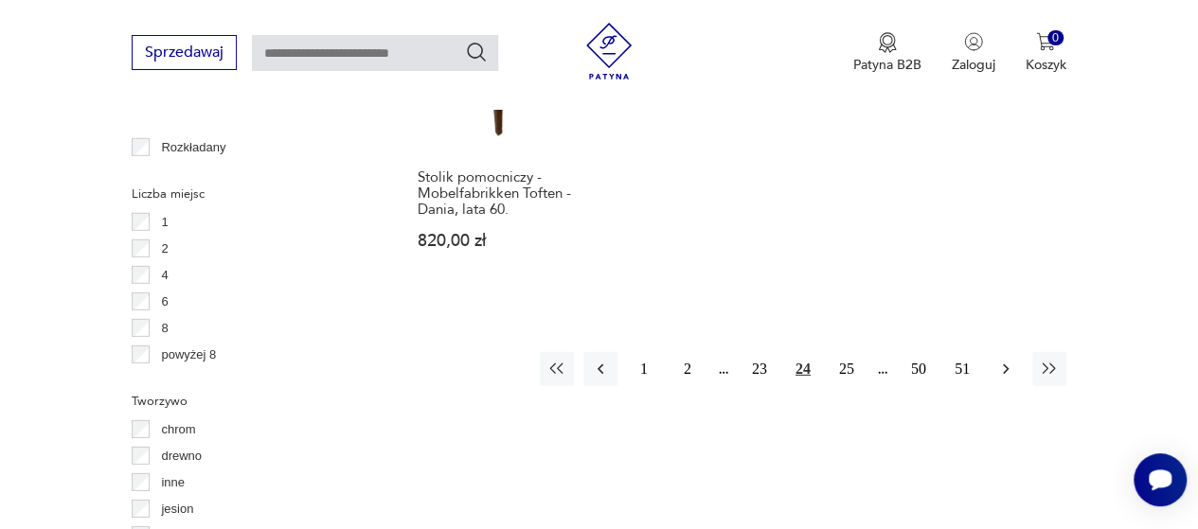
click at [1013, 360] on icon "button" at bounding box center [1005, 369] width 19 height 19
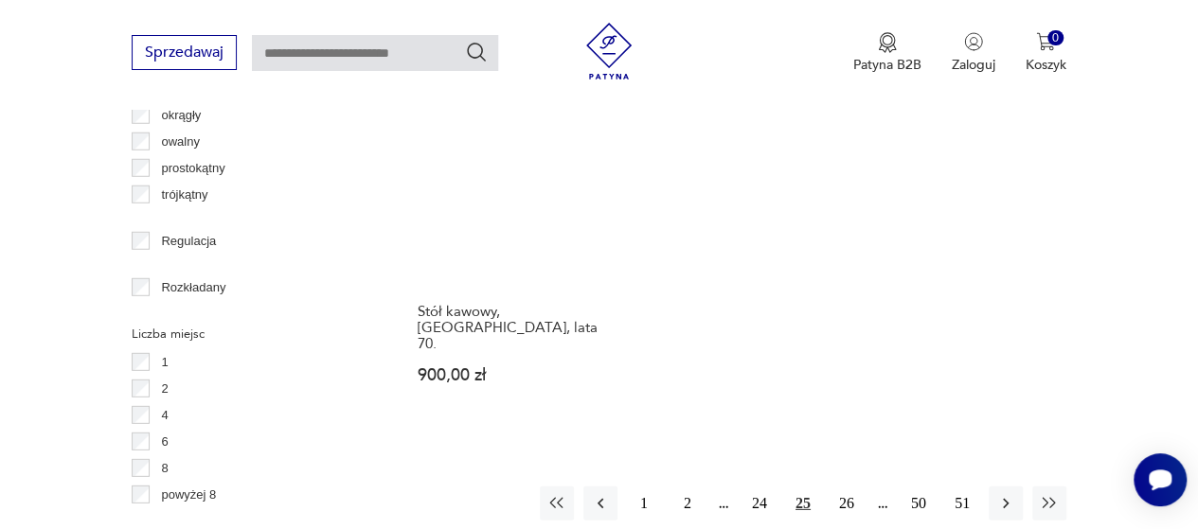
scroll to position [2565, 0]
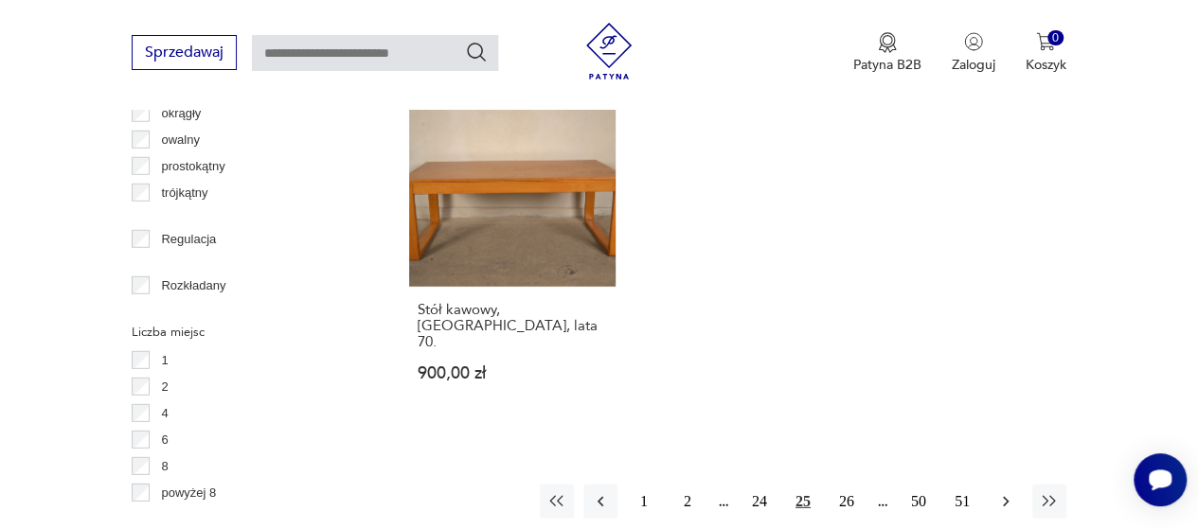
click at [1001, 493] on icon "button" at bounding box center [1005, 502] width 19 height 19
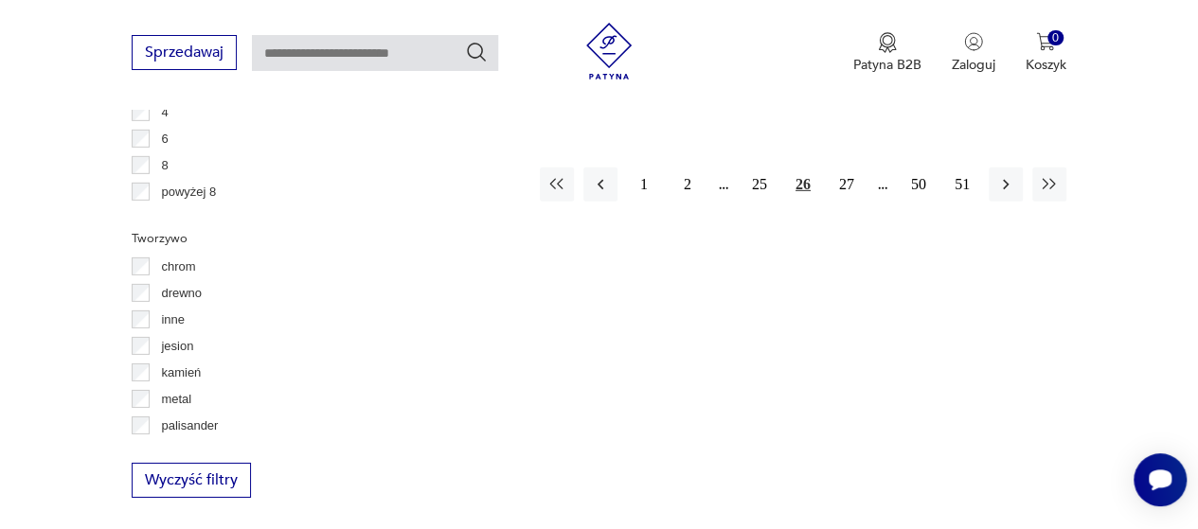
scroll to position [2607, 0]
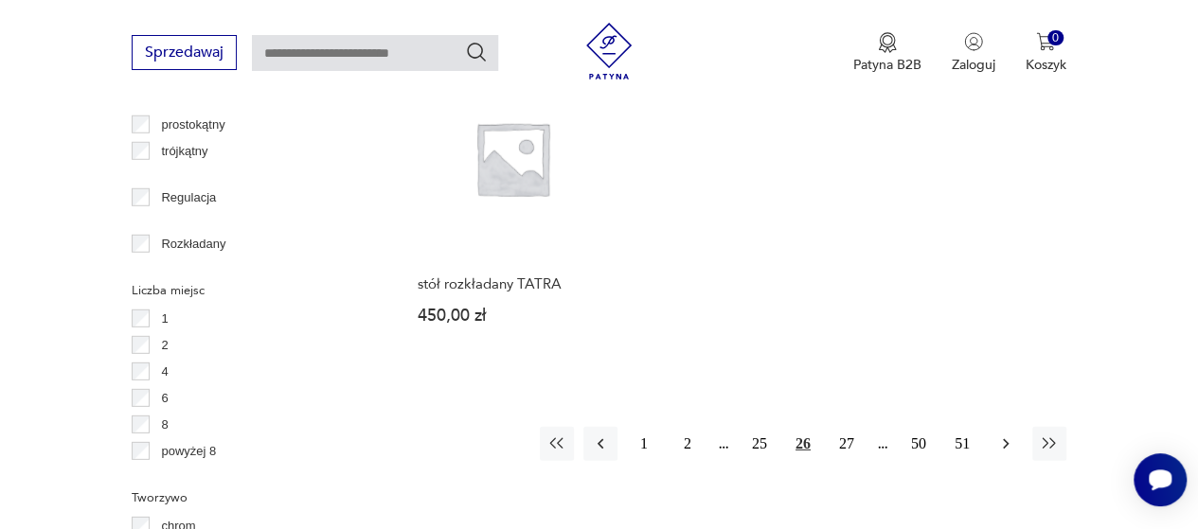
click at [1013, 435] on icon "button" at bounding box center [1005, 444] width 19 height 19
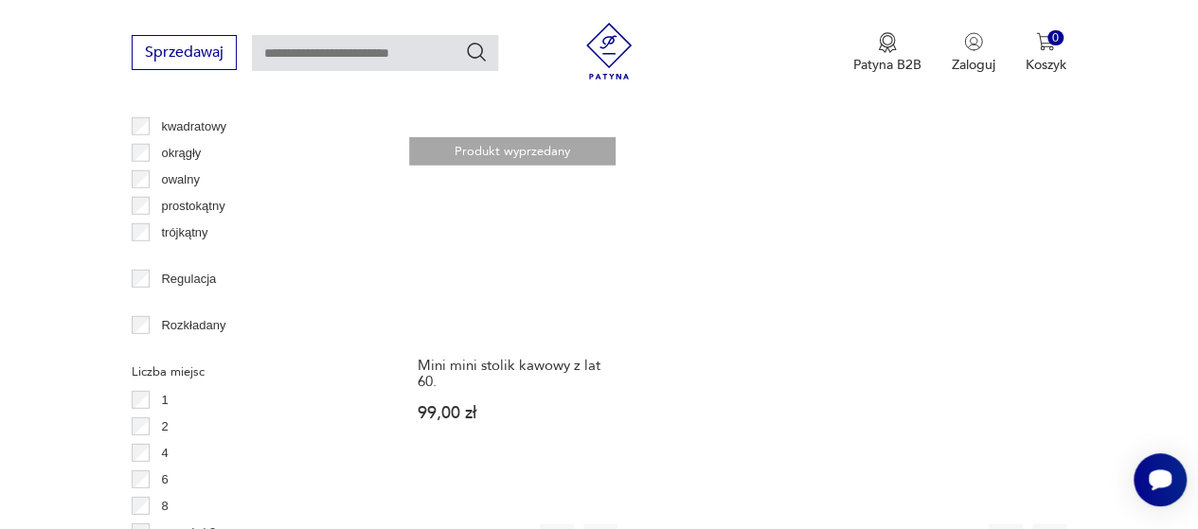
scroll to position [2525, 0]
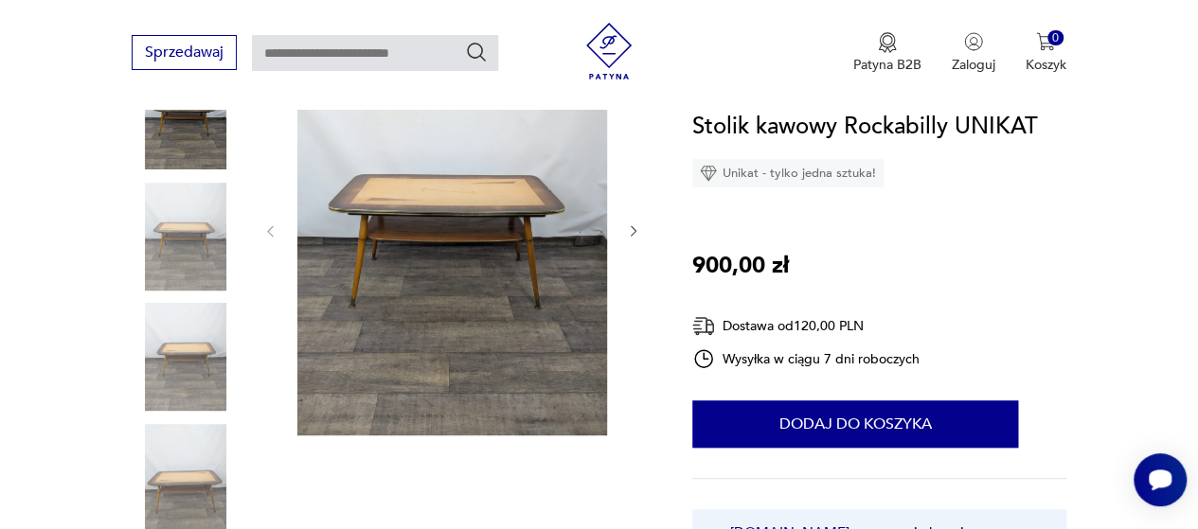
scroll to position [286, 0]
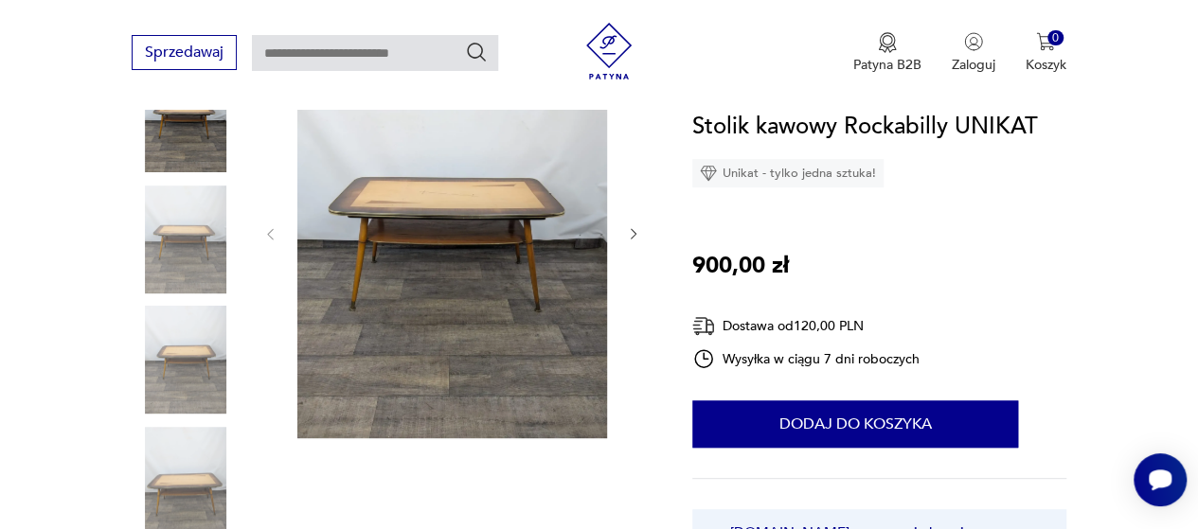
click at [182, 229] on img at bounding box center [186, 240] width 108 height 108
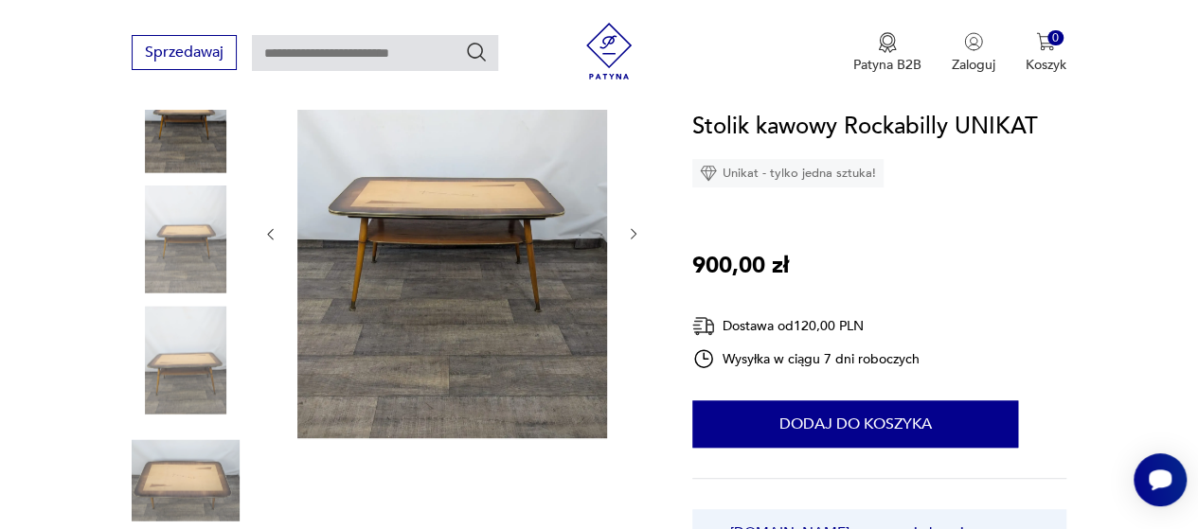
click at [183, 270] on img at bounding box center [186, 240] width 108 height 108
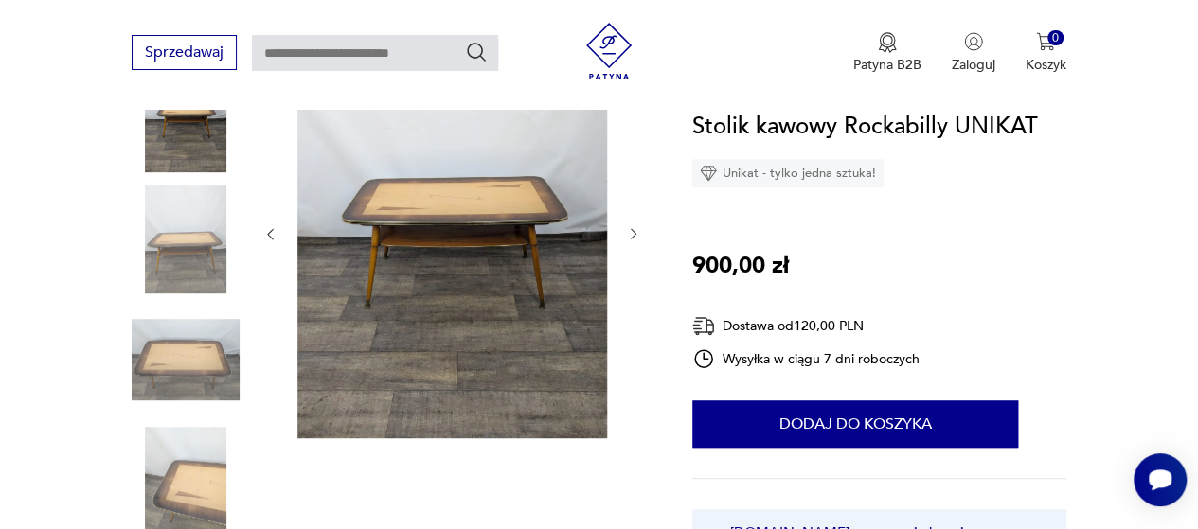
click at [183, 270] on img at bounding box center [186, 240] width 108 height 108
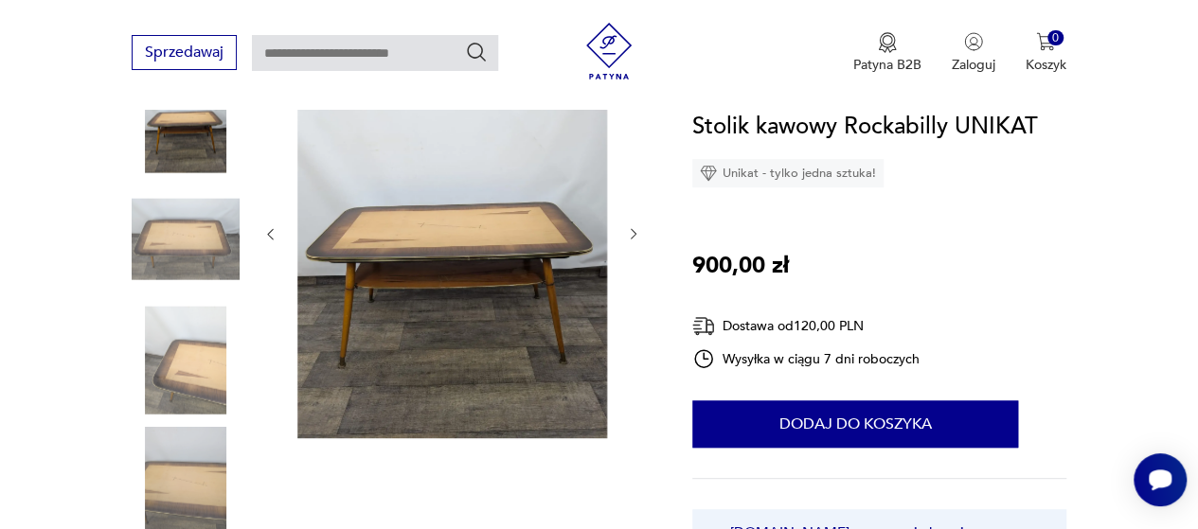
click at [183, 270] on img at bounding box center [186, 240] width 108 height 108
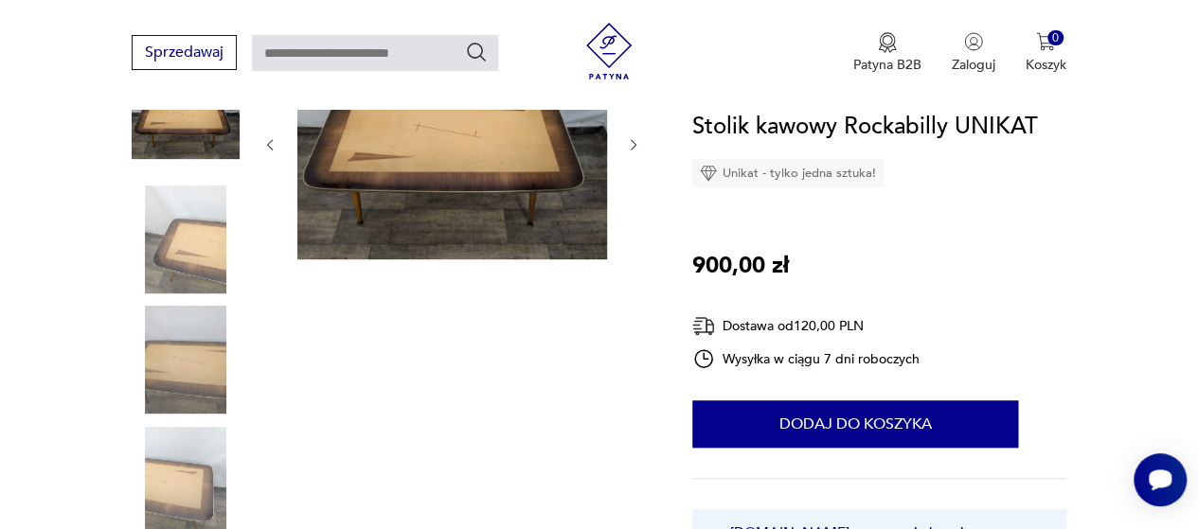
click at [183, 270] on img at bounding box center [186, 240] width 108 height 108
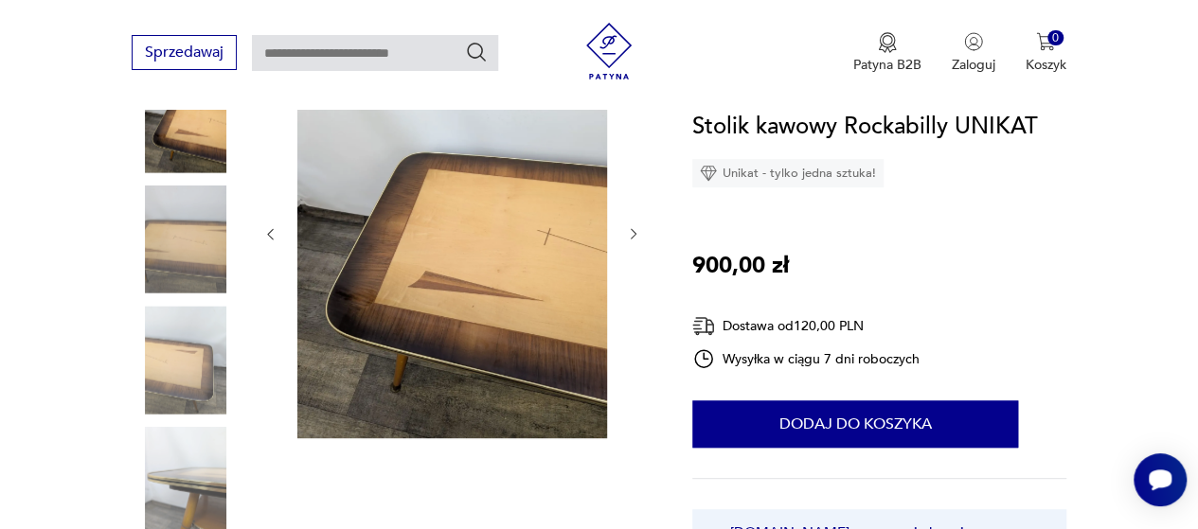
click at [183, 270] on img at bounding box center [186, 240] width 108 height 108
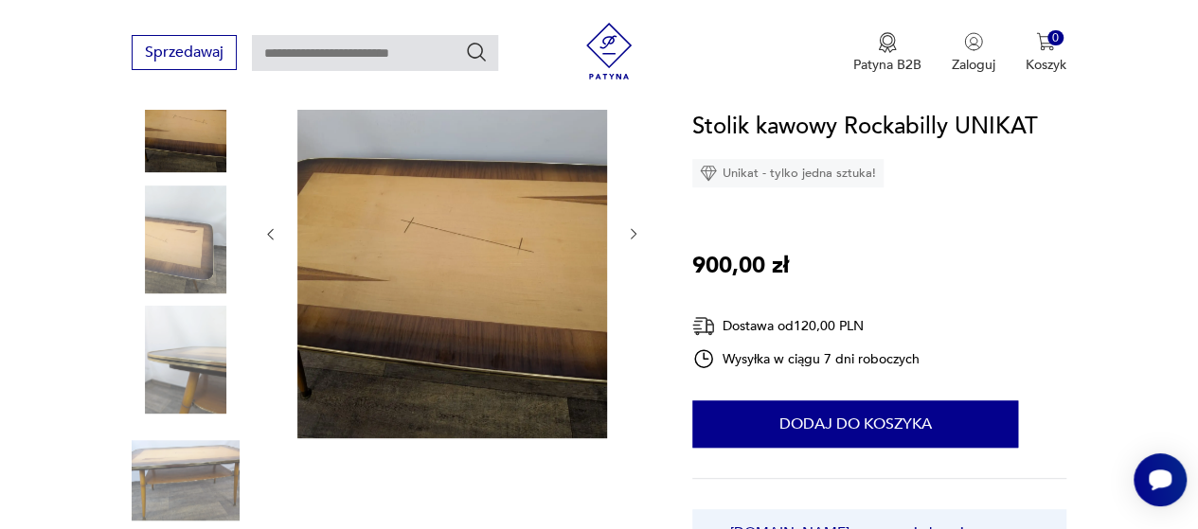
click at [183, 270] on img at bounding box center [186, 240] width 108 height 108
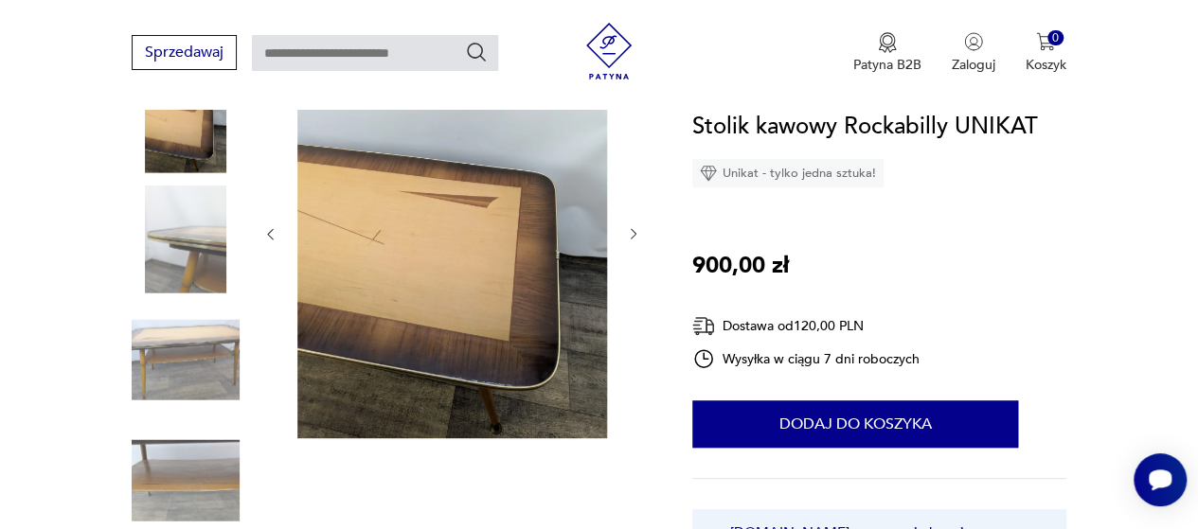
click at [183, 270] on img at bounding box center [186, 240] width 108 height 108
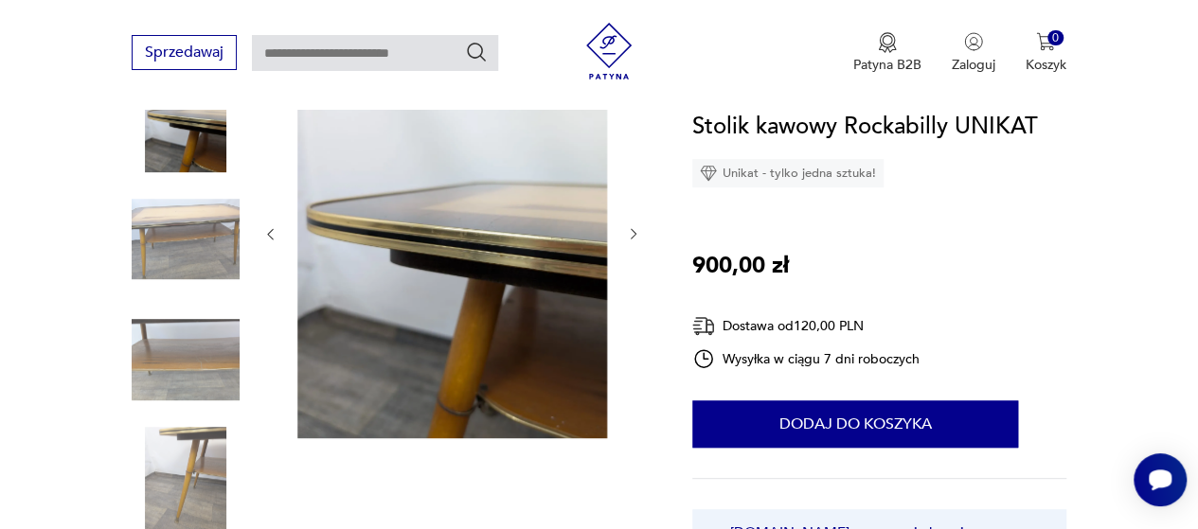
click at [183, 270] on img at bounding box center [186, 240] width 108 height 108
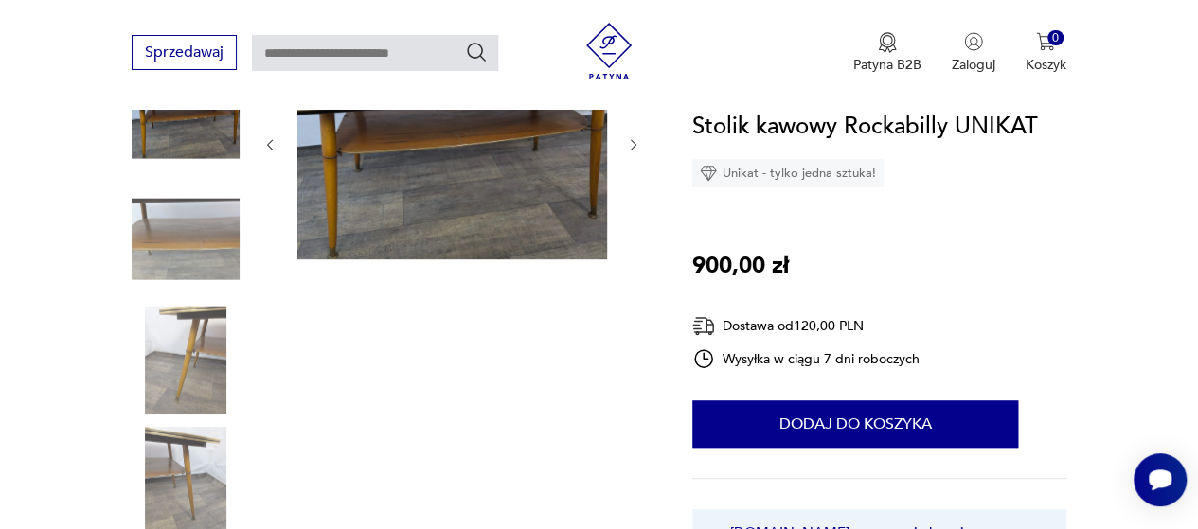
click at [180, 154] on img at bounding box center [186, 118] width 108 height 108
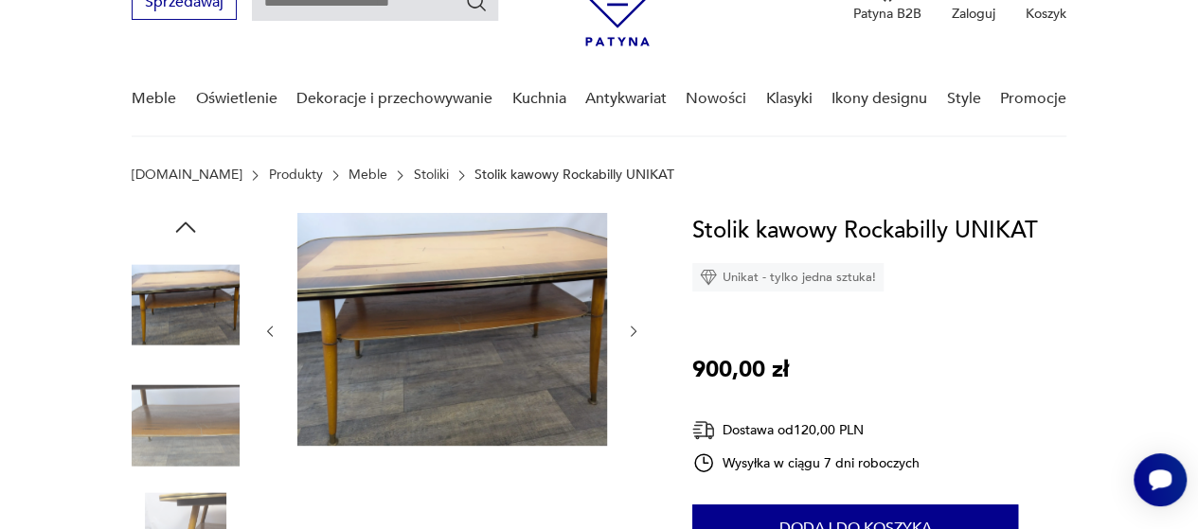
scroll to position [99, 0]
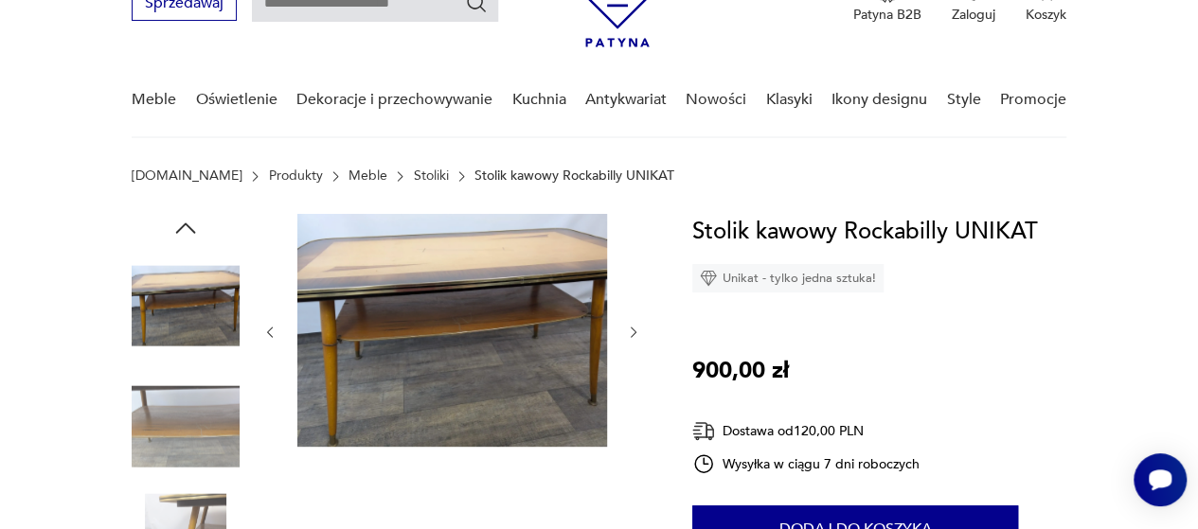
click at [186, 286] on img at bounding box center [186, 306] width 108 height 108
click at [182, 437] on img at bounding box center [186, 427] width 108 height 108
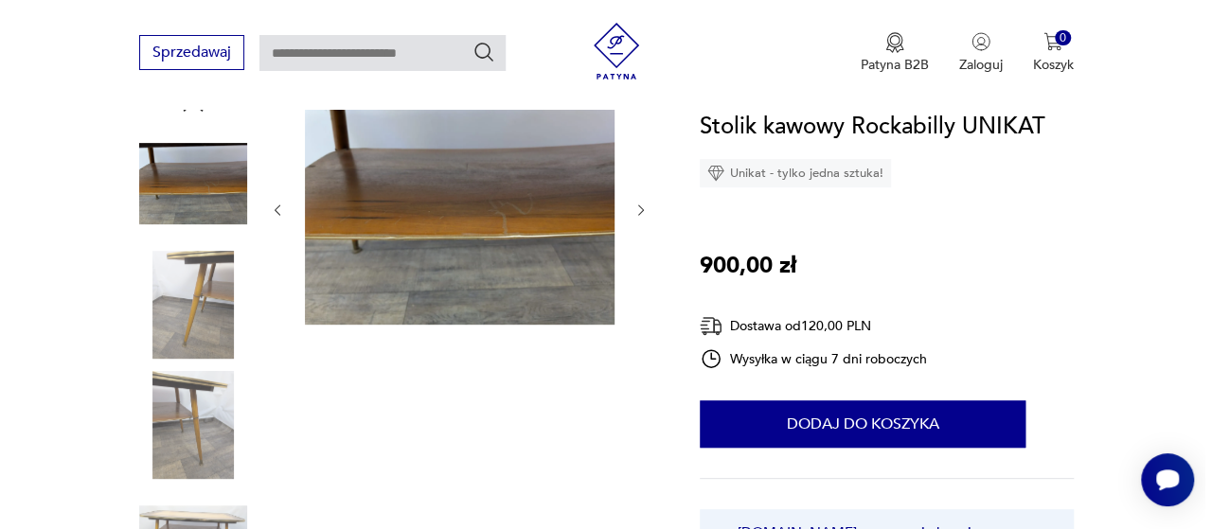
scroll to position [192, 0]
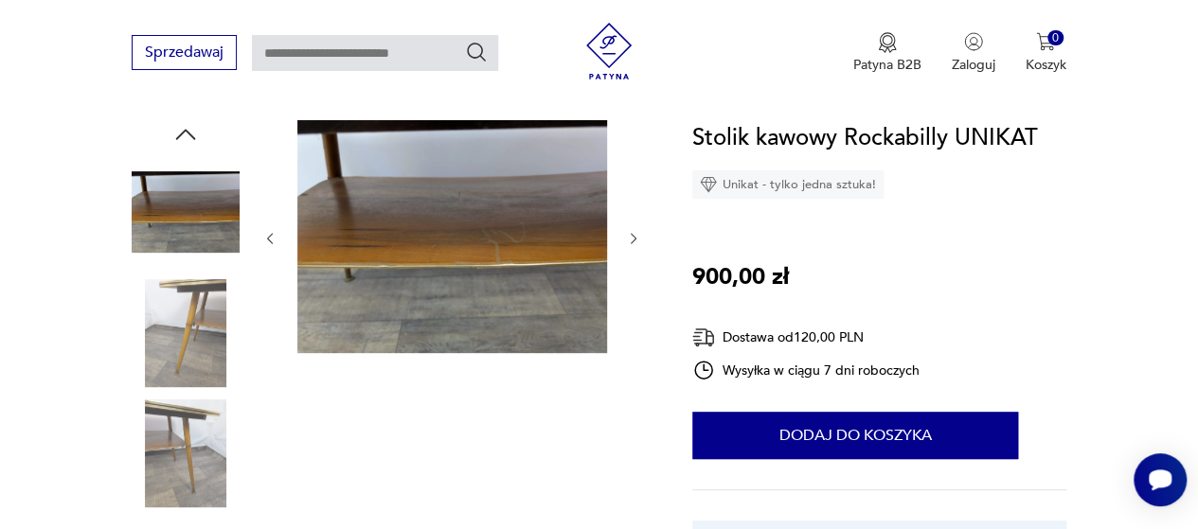
click at [195, 364] on img at bounding box center [186, 333] width 108 height 108
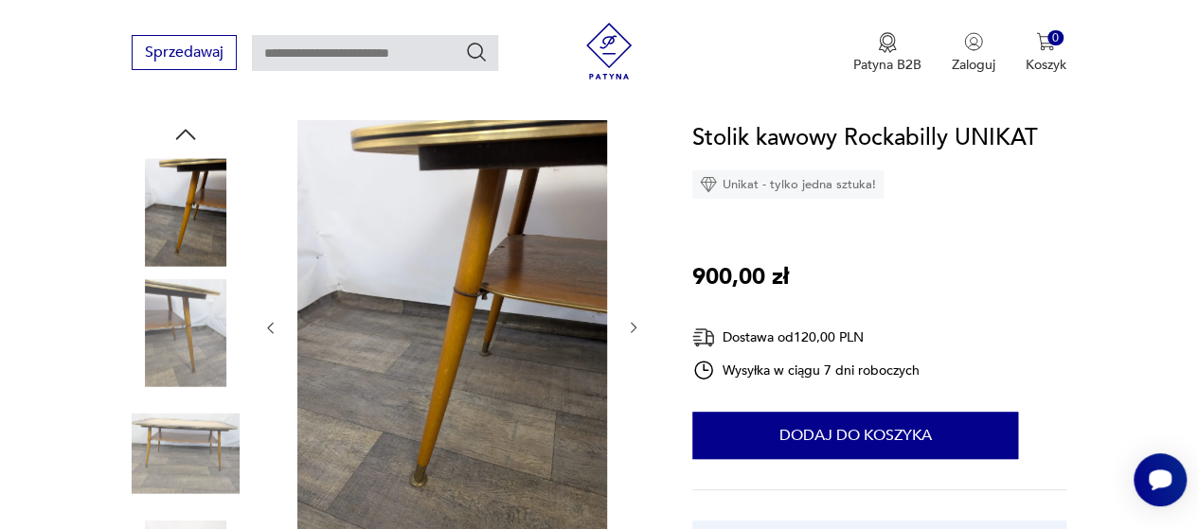
click at [197, 392] on div at bounding box center [186, 395] width 108 height 474
click at [193, 346] on img at bounding box center [186, 333] width 108 height 108
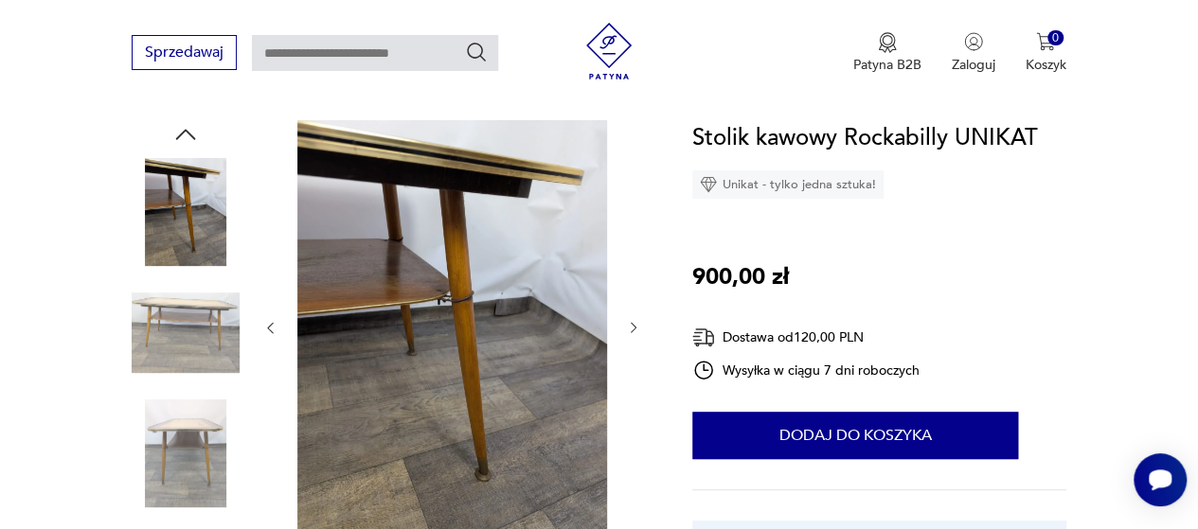
click at [191, 329] on img at bounding box center [186, 333] width 108 height 108
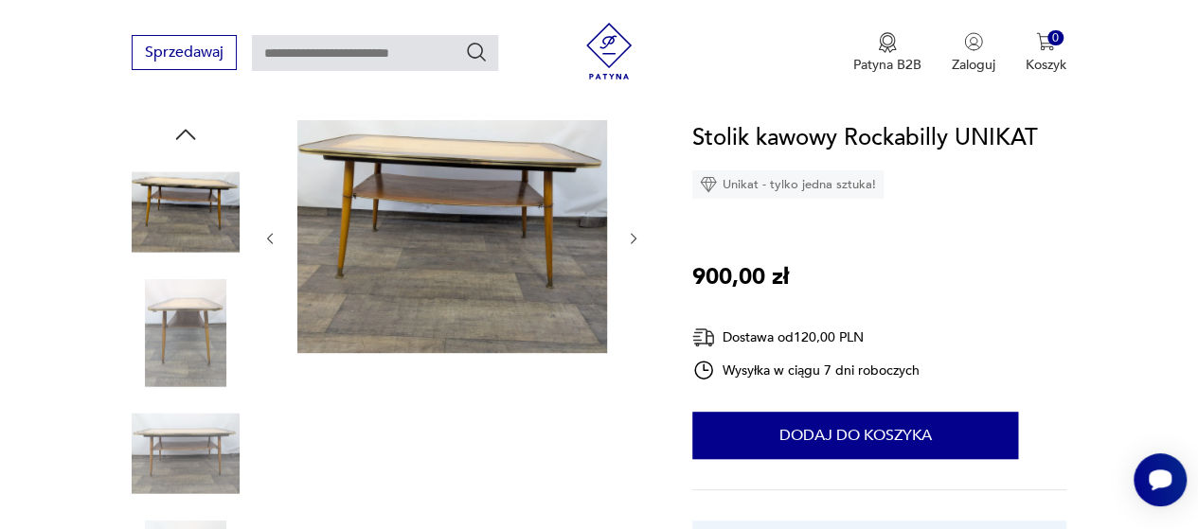
click at [185, 344] on img at bounding box center [186, 333] width 108 height 108
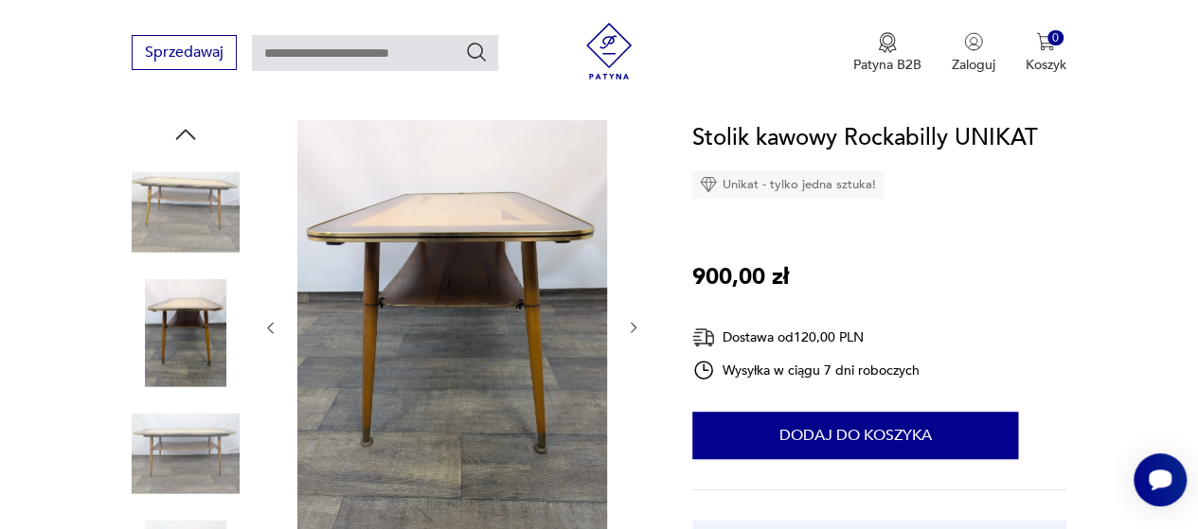
click at [181, 459] on img at bounding box center [186, 454] width 108 height 108
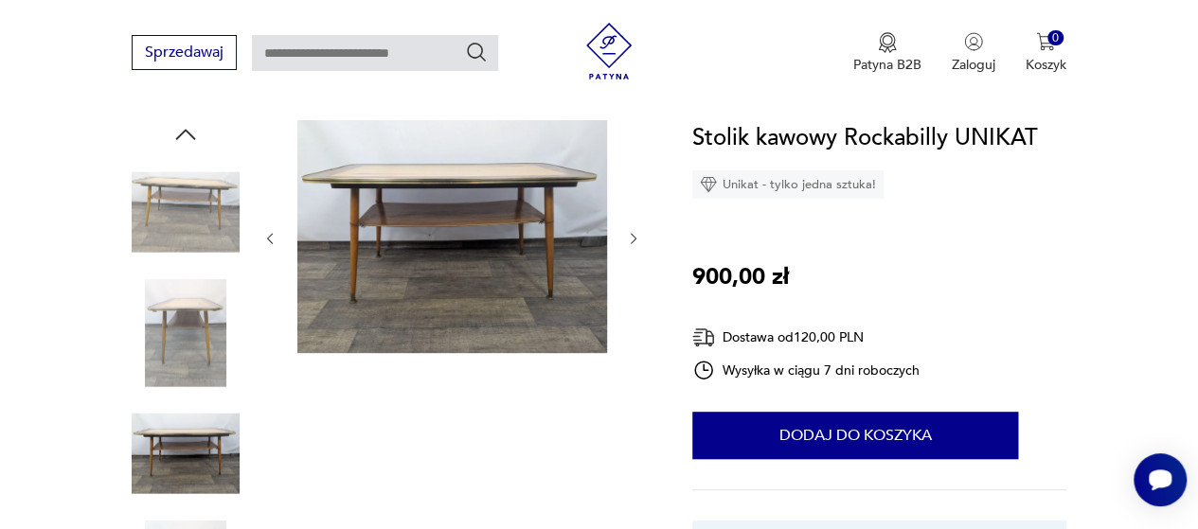
click at [188, 323] on img at bounding box center [186, 333] width 108 height 108
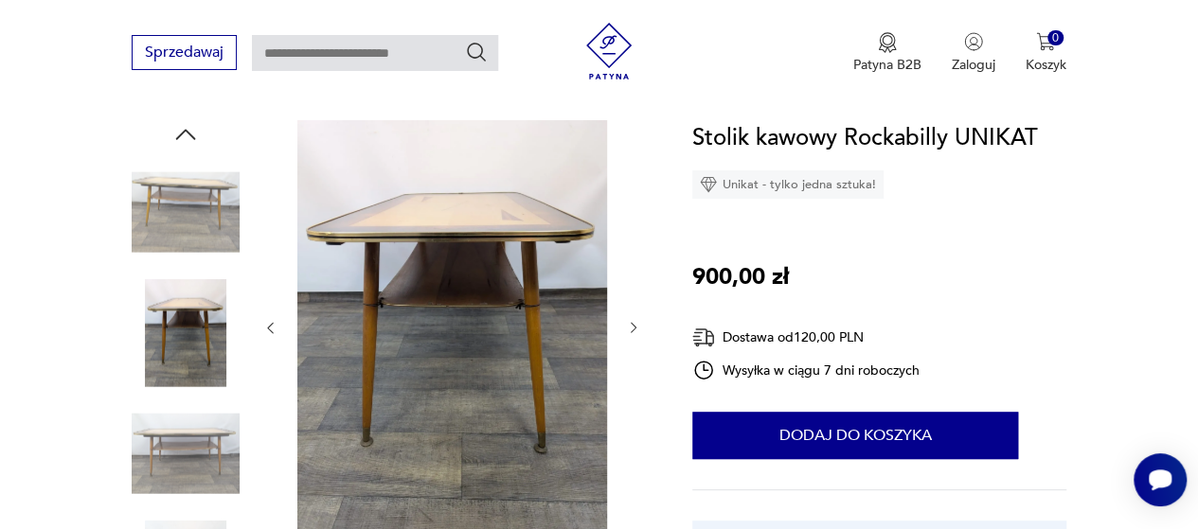
click at [381, 312] on img at bounding box center [452, 326] width 310 height 412
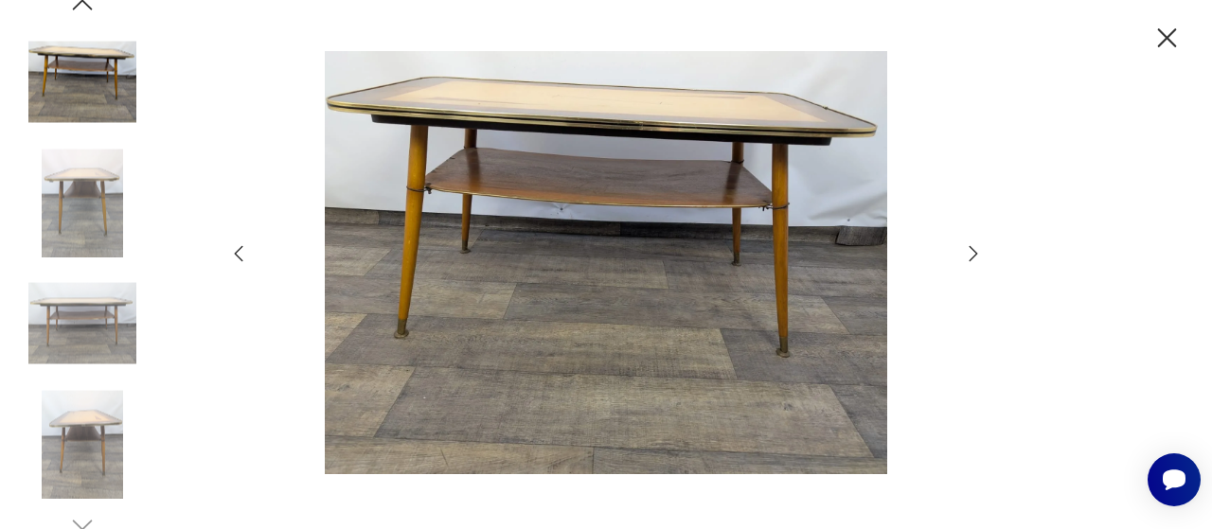
click at [1161, 29] on icon "button" at bounding box center [1167, 38] width 33 height 33
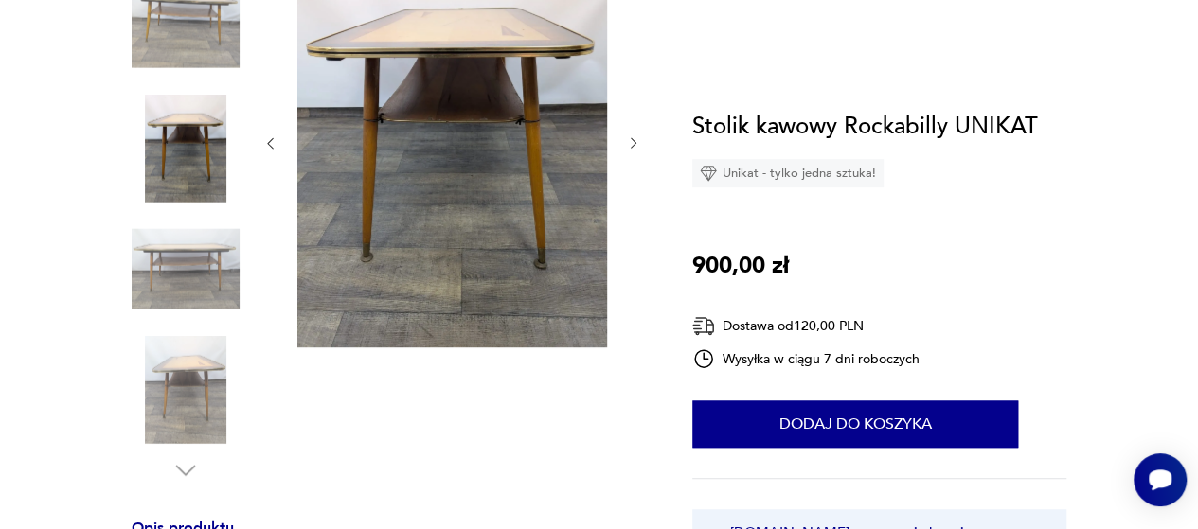
scroll to position [0, 0]
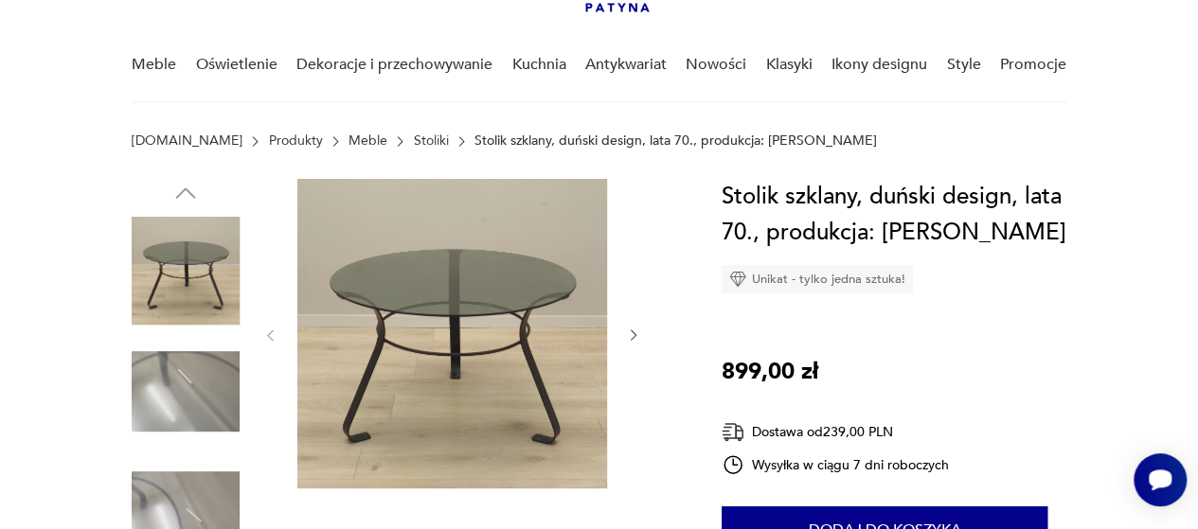
scroll to position [133, 0]
